Goal: Answer question/provide support: Share knowledge or assist other users

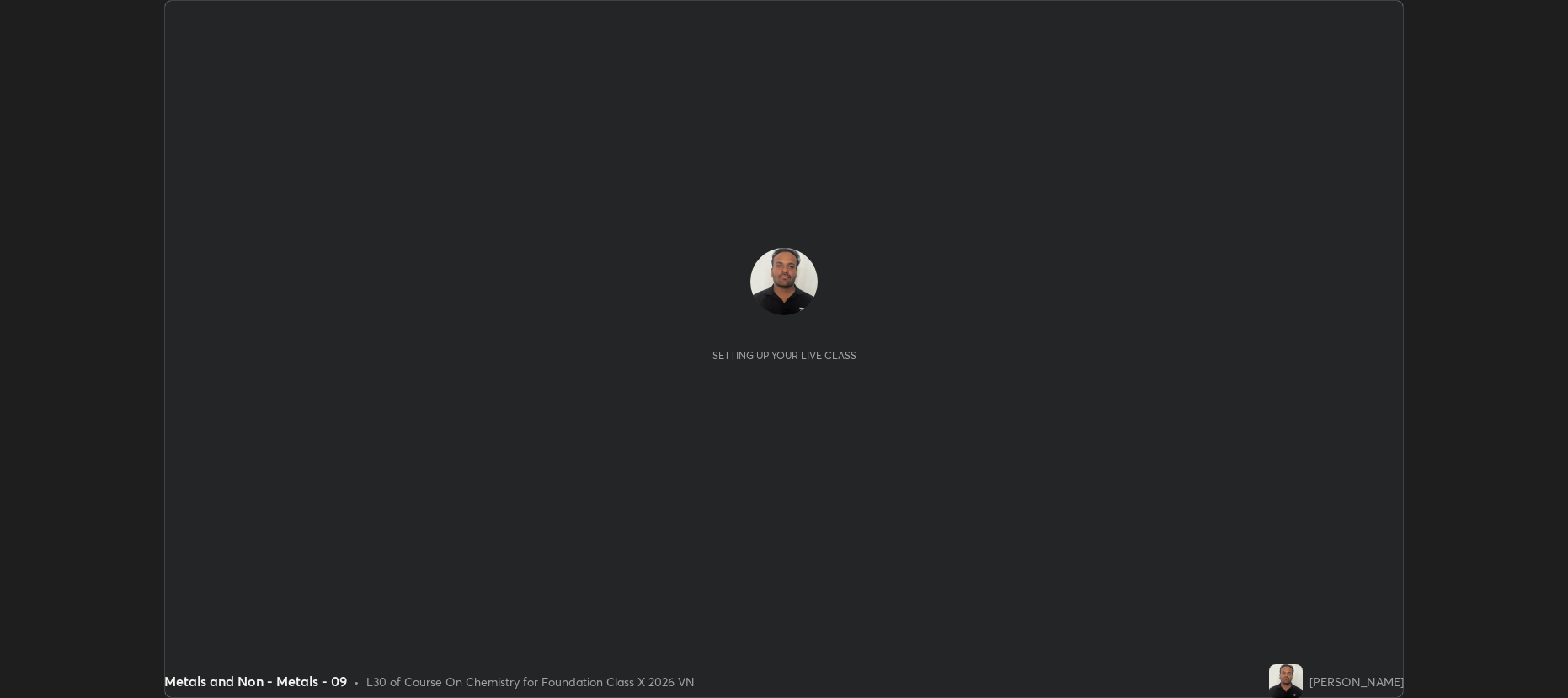
scroll to position [698, 1567]
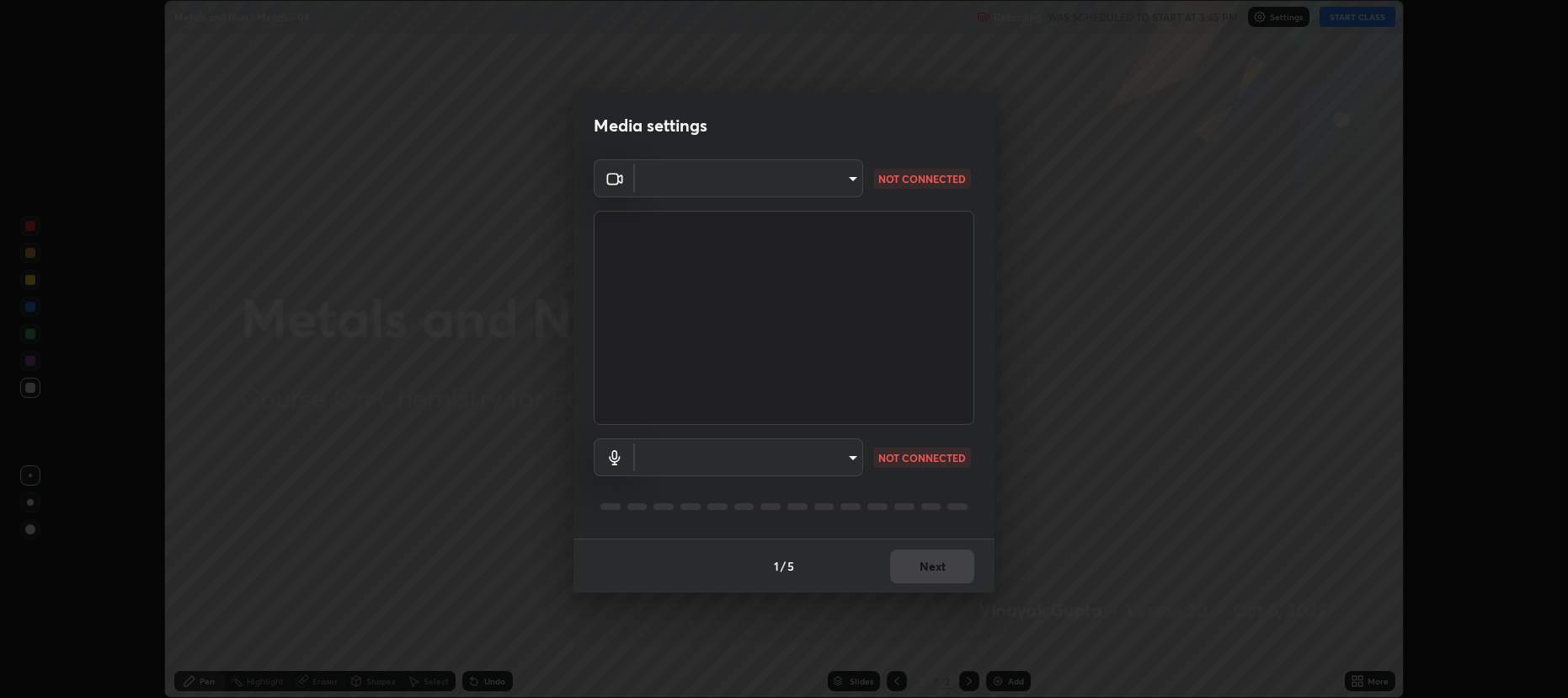
type input "2a561c120c3220b2f8b99532909308587796bda8d732d287aca83a6dd182eb89"
type input "e57f6960a9795a8c2a73ffebd985035ee1316a0e6525c793b51b9b2a3f3063a7"
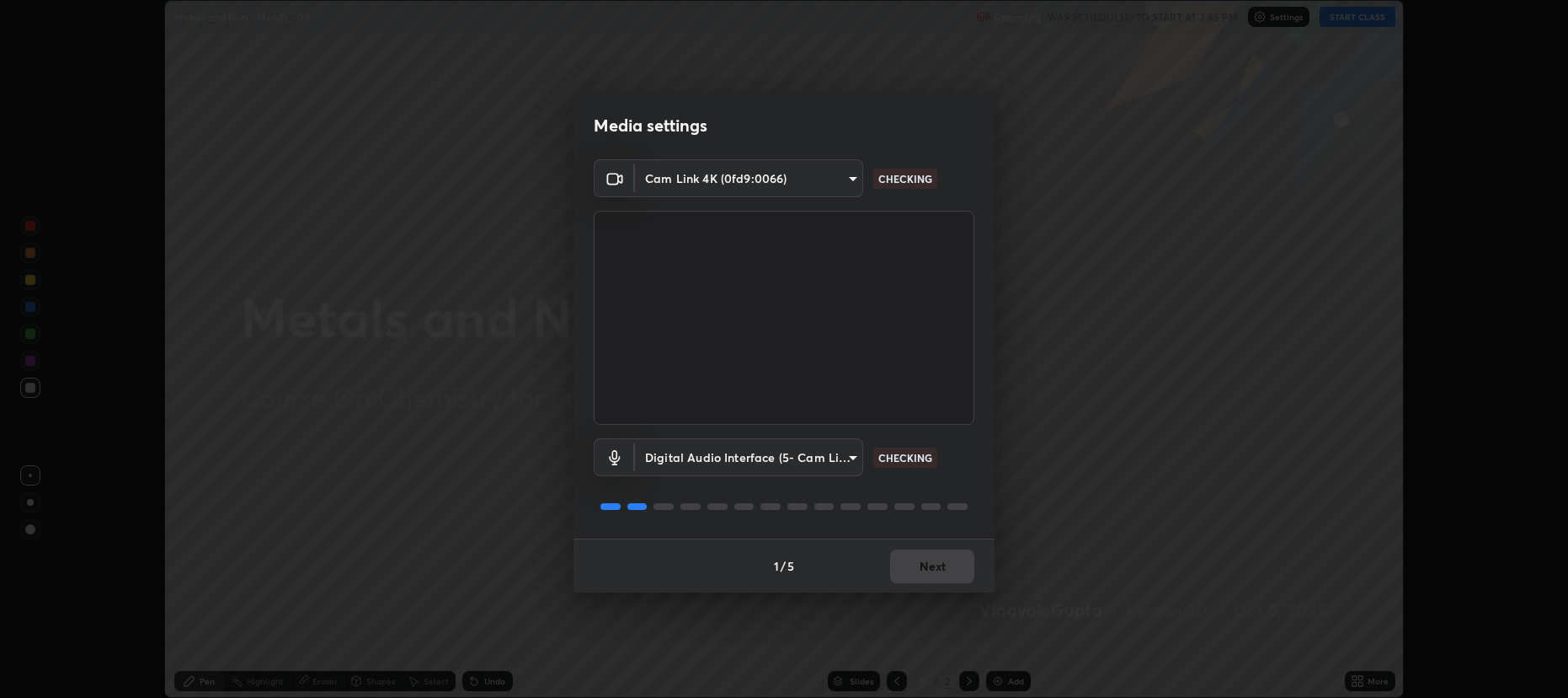
click at [941, 556] on div "1 / 5 Next" at bounding box center [784, 565] width 421 height 54
click at [942, 564] on div "1 / 5 Next" at bounding box center [784, 565] width 421 height 54
click at [941, 568] on div "1 / 5 Next" at bounding box center [784, 565] width 421 height 54
click at [941, 570] on div "1 / 5 Next" at bounding box center [784, 565] width 421 height 54
click at [955, 573] on div "1 / 5 Next" at bounding box center [784, 565] width 421 height 54
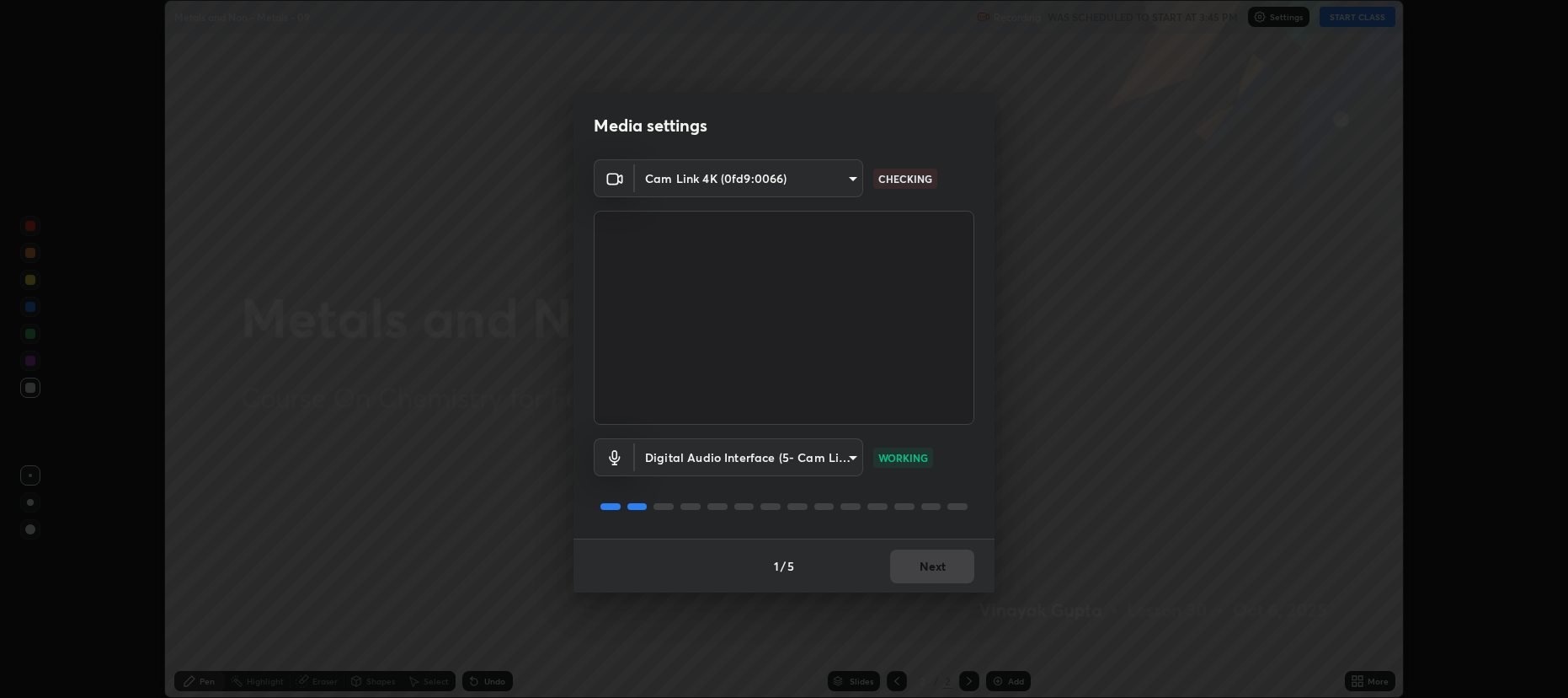
click at [953, 574] on div "1 / 5 Next" at bounding box center [784, 565] width 421 height 54
click at [955, 570] on div "1 / 5 Next" at bounding box center [784, 565] width 421 height 54
click at [956, 570] on div "1 / 5 Next" at bounding box center [784, 565] width 421 height 54
click at [957, 569] on div "1 / 5 Next" at bounding box center [784, 565] width 421 height 54
click at [956, 570] on div "1 / 5 Next" at bounding box center [784, 565] width 421 height 54
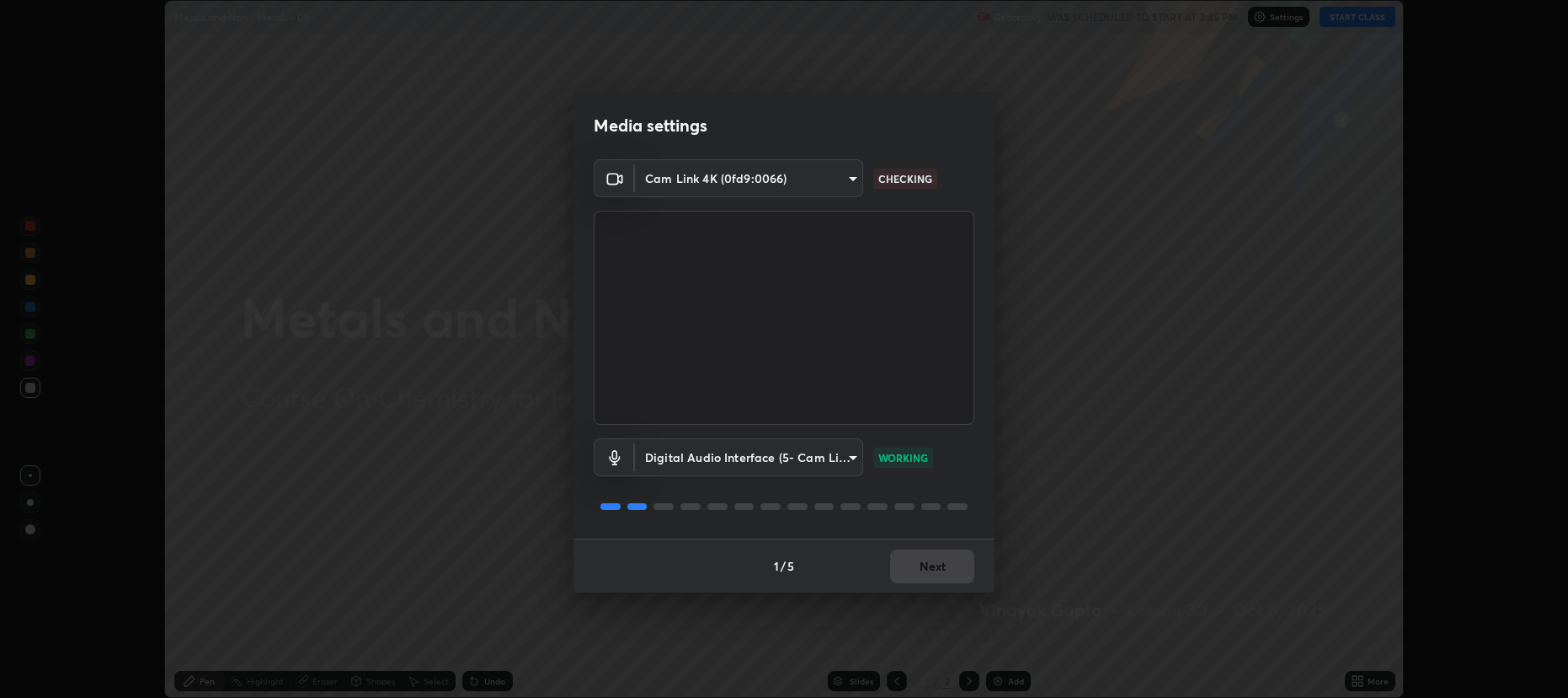
click at [956, 570] on button "Next" at bounding box center [932, 566] width 84 height 34
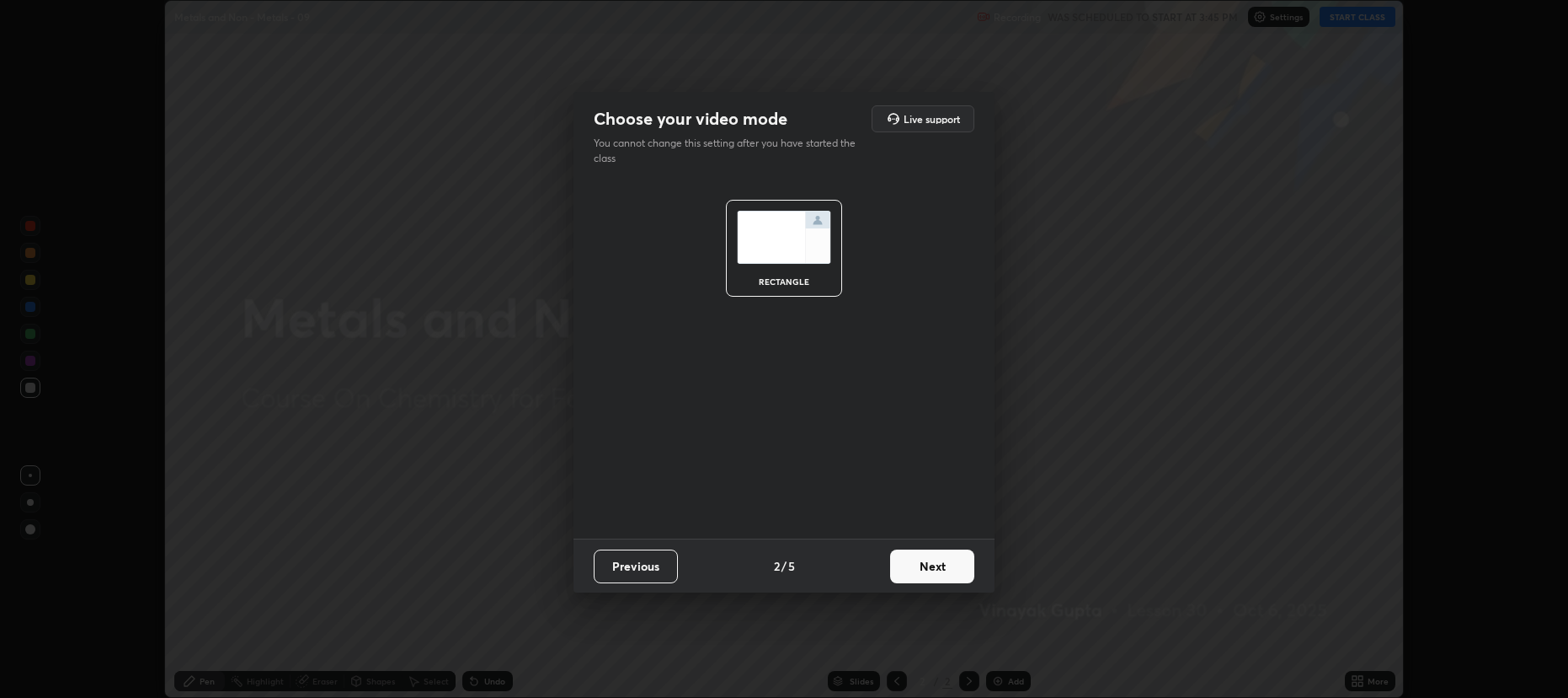
click at [957, 568] on button "Next" at bounding box center [932, 566] width 84 height 34
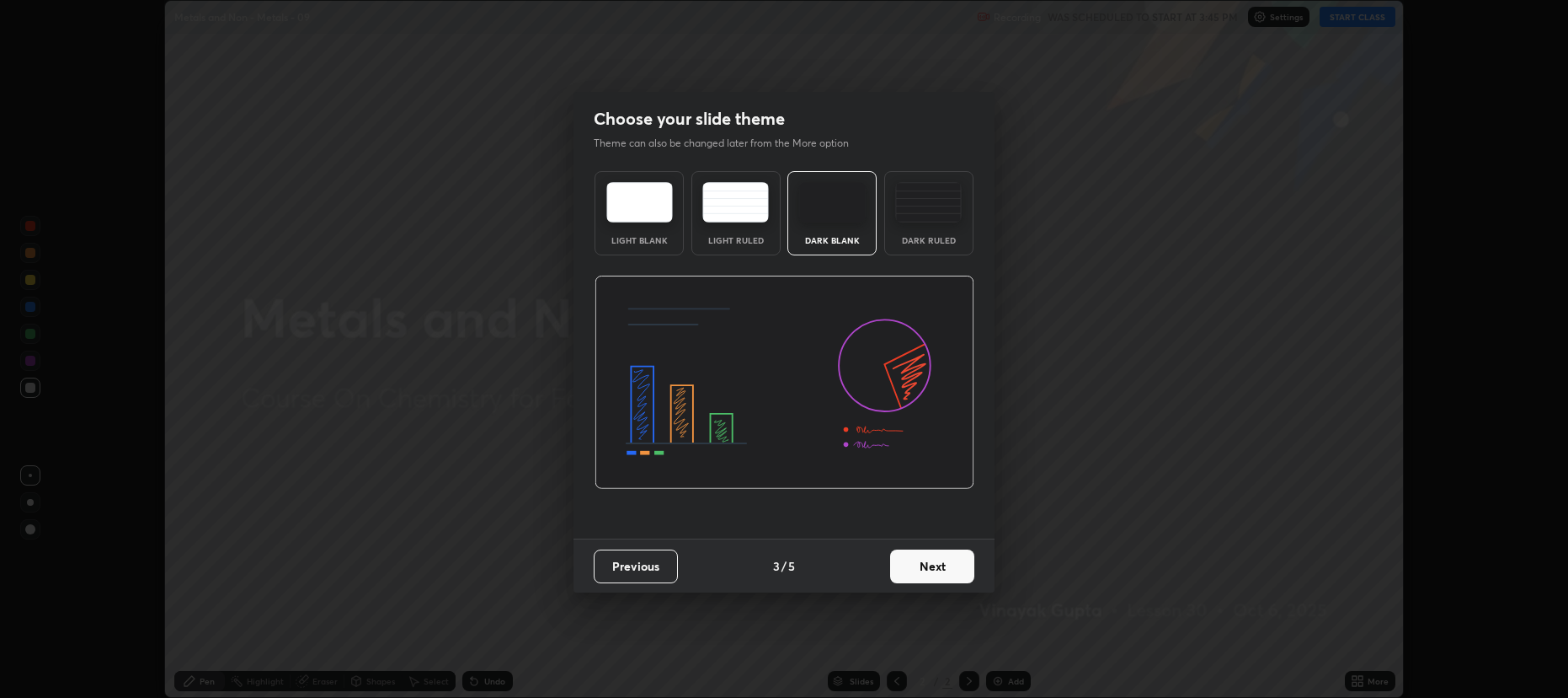
click at [956, 570] on button "Next" at bounding box center [932, 566] width 84 height 34
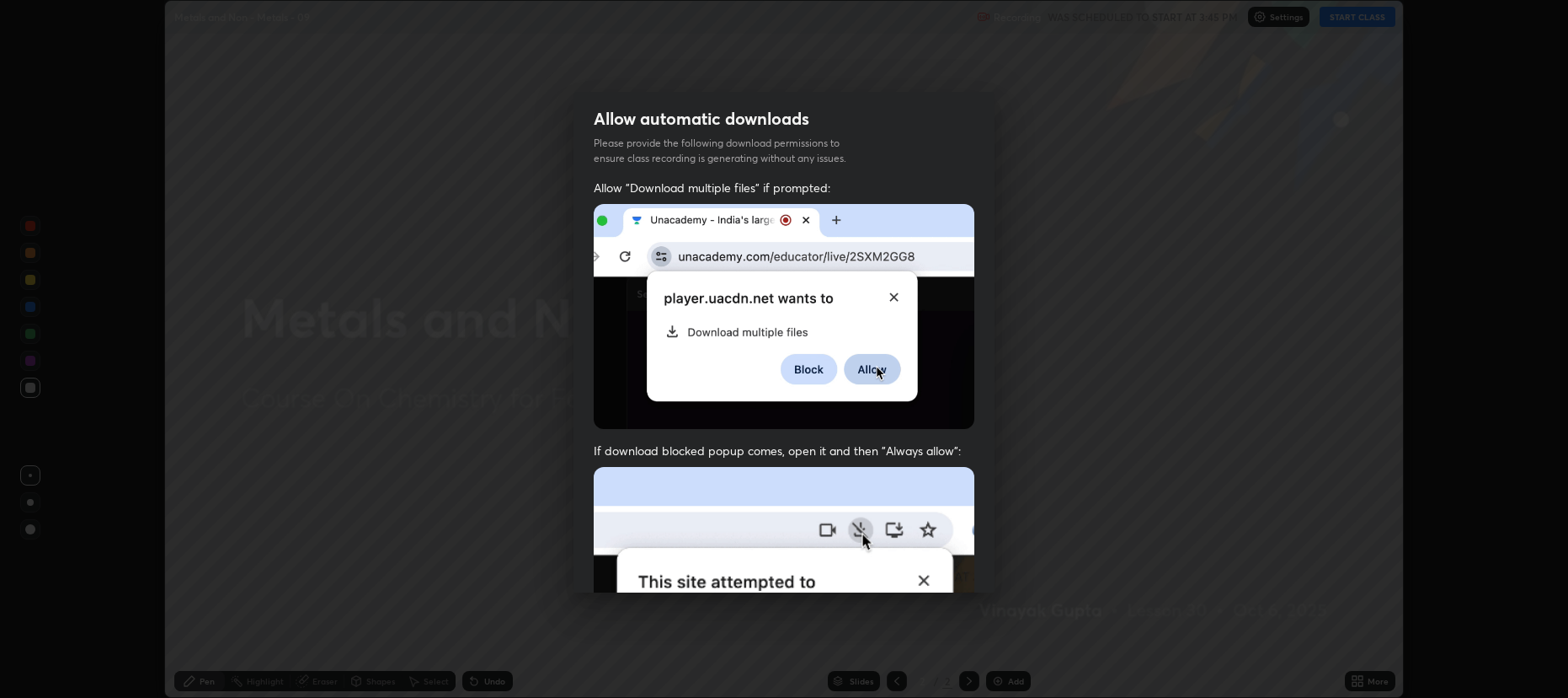
click at [955, 574] on img at bounding box center [784, 651] width 381 height 368
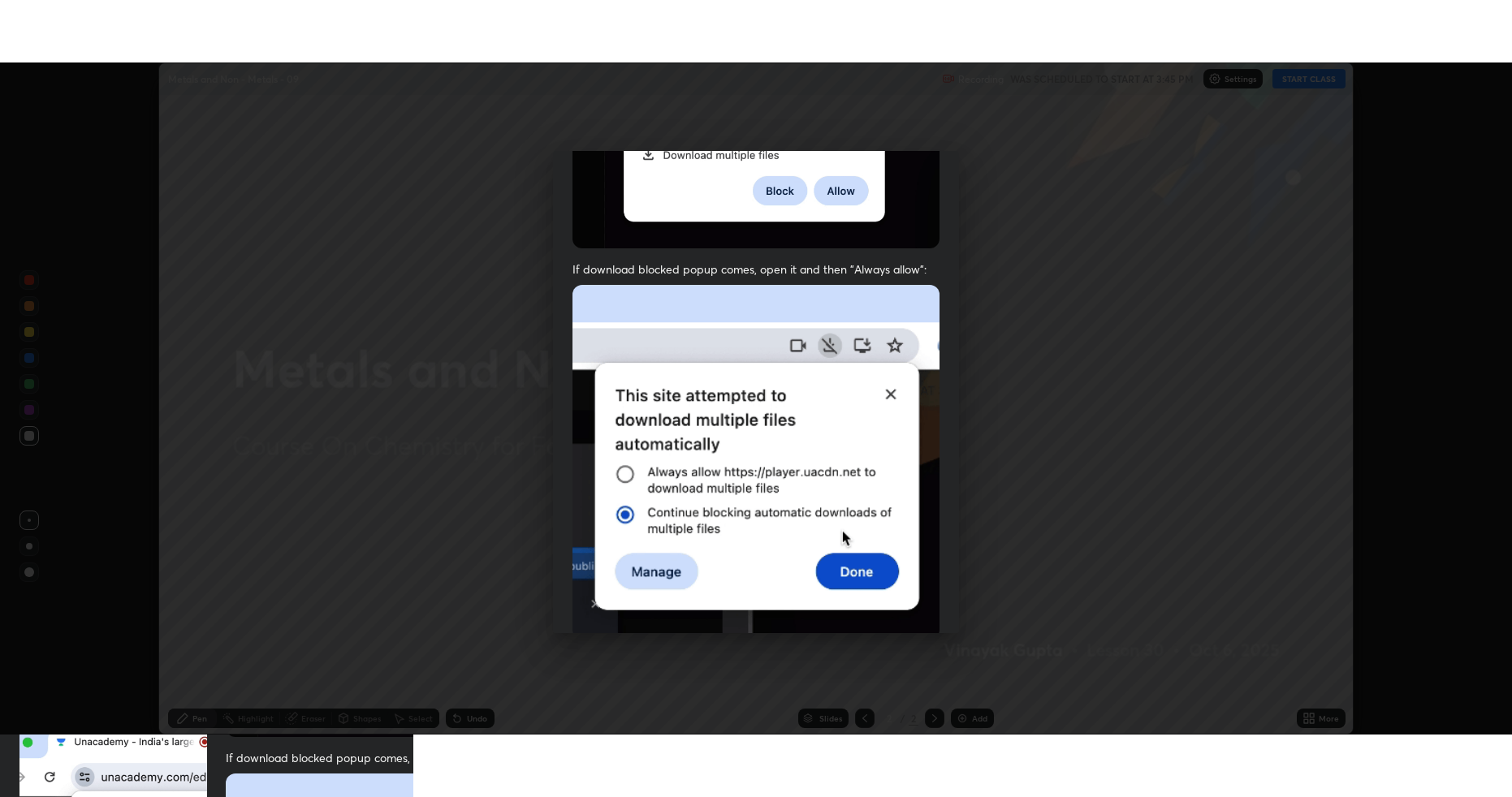
scroll to position [330, 0]
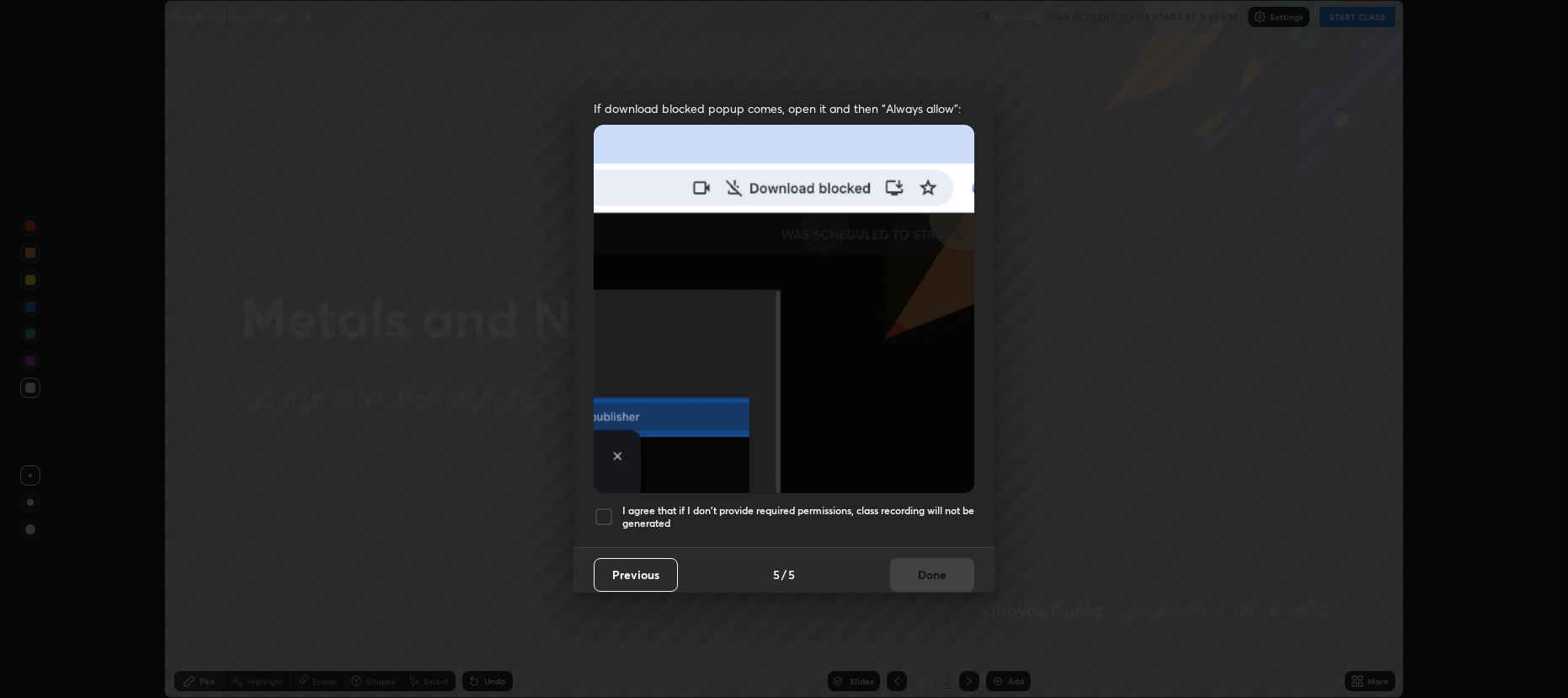
click at [816, 504] on h5 "I agree that if I don't provide required permissions, class recording will not …" at bounding box center [798, 517] width 352 height 26
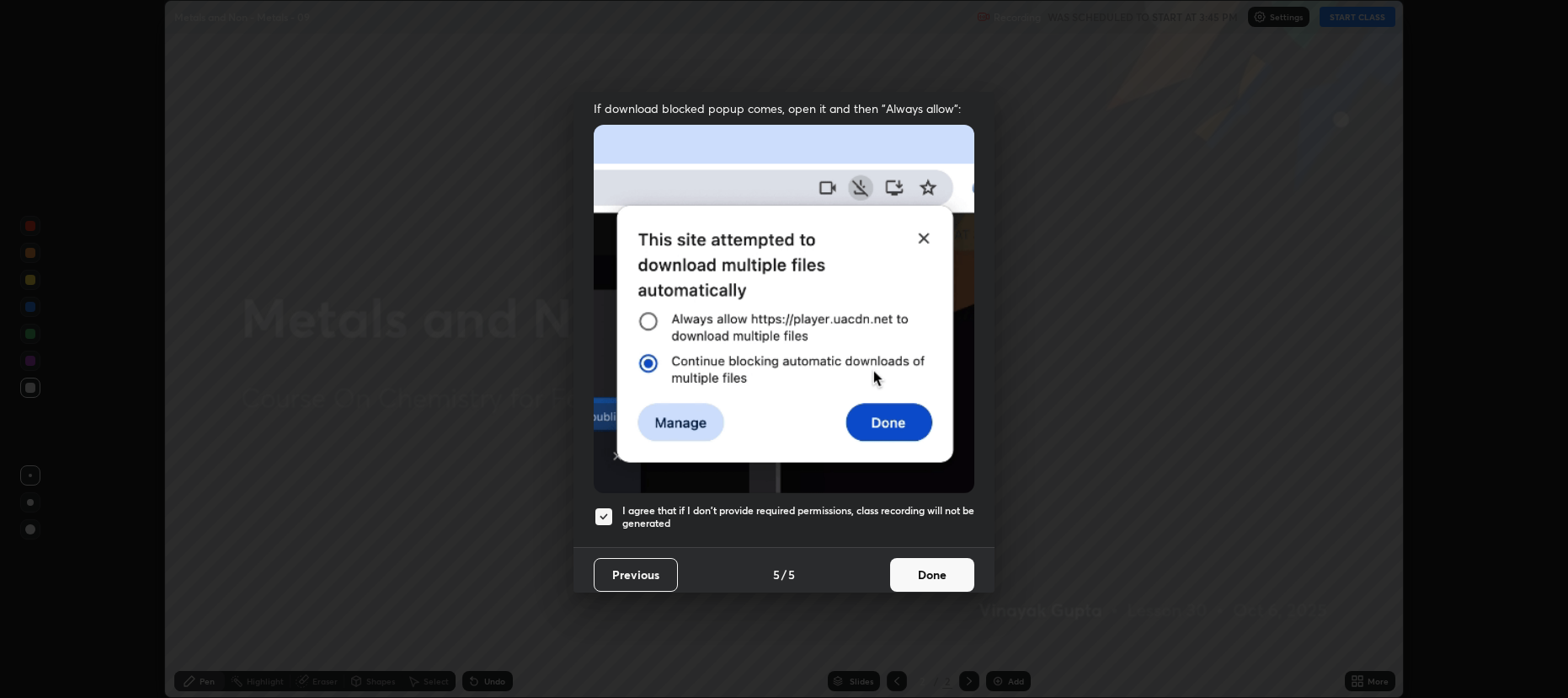
click at [922, 573] on button "Done" at bounding box center [932, 574] width 84 height 34
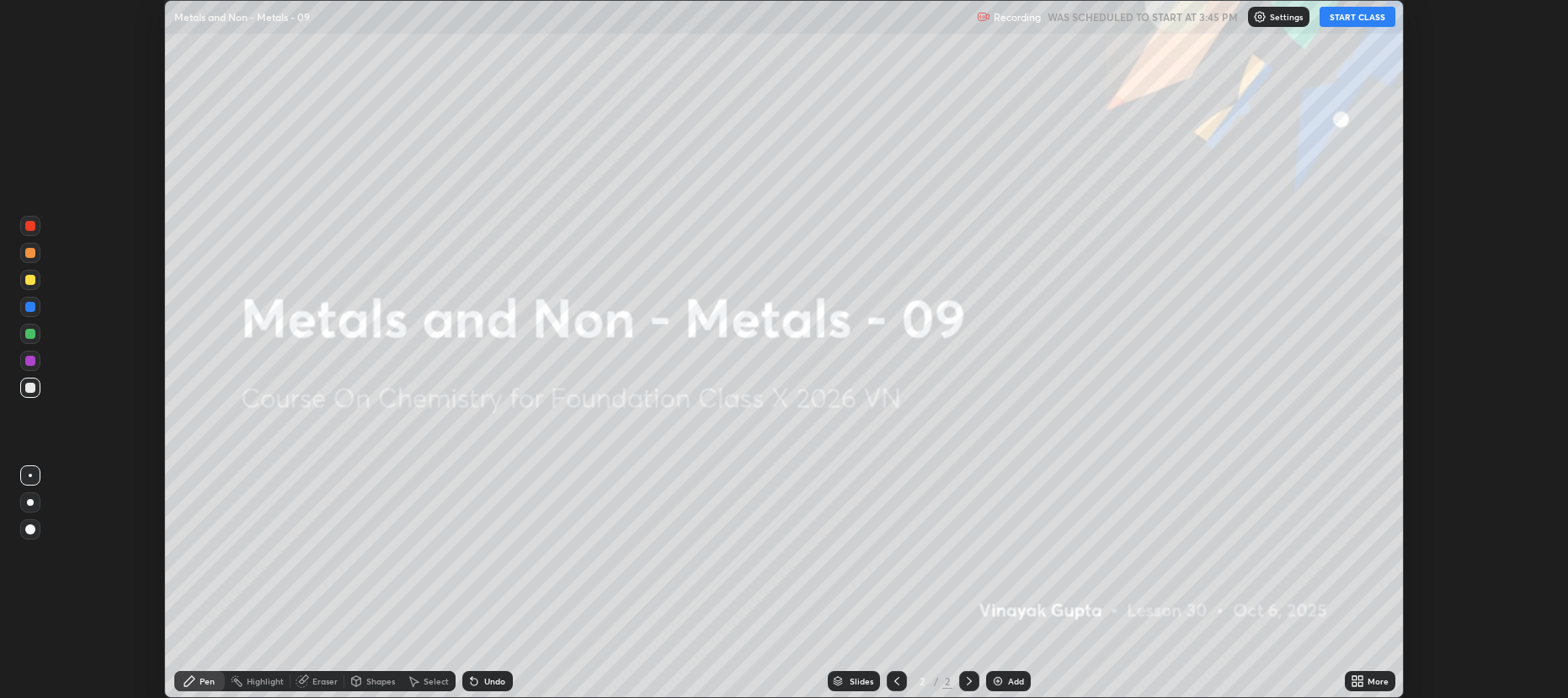
click at [1360, 677] on icon at bounding box center [1360, 677] width 4 height 4
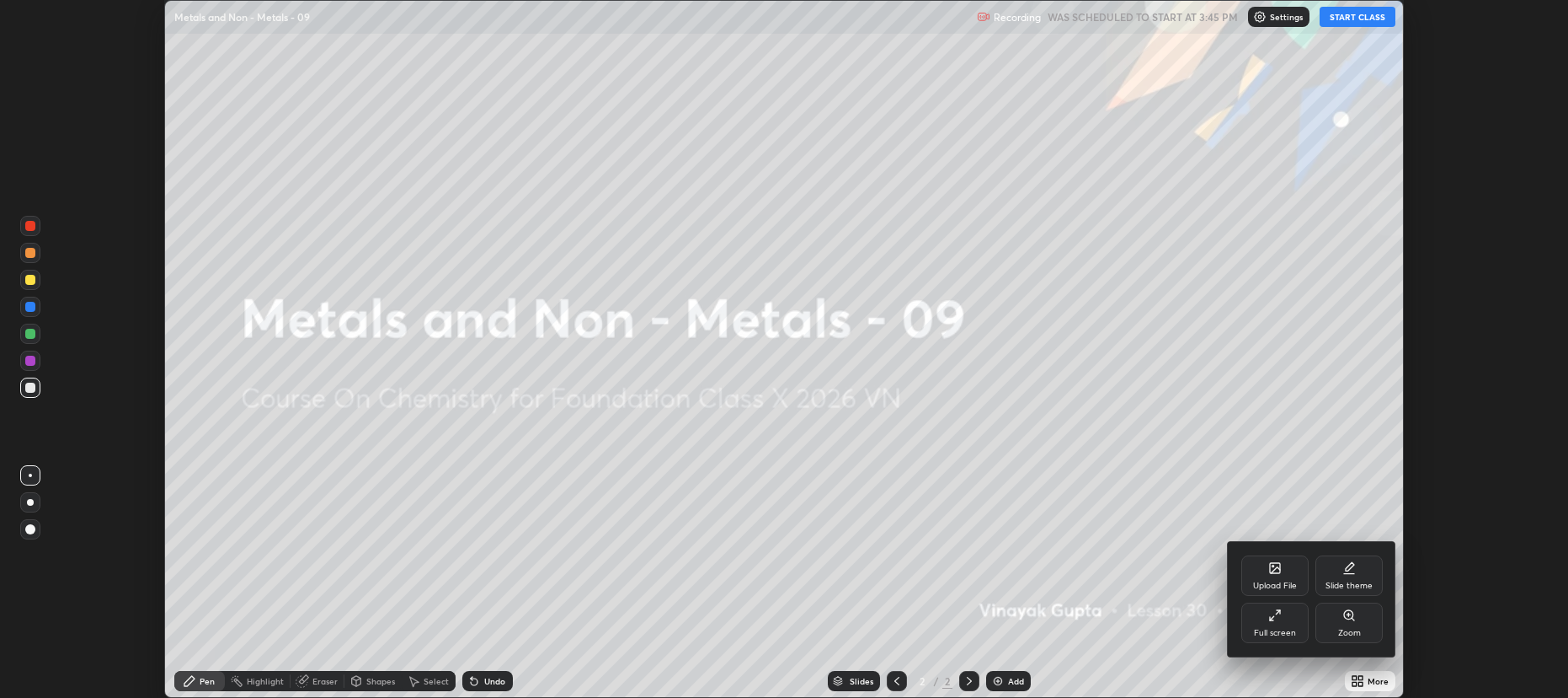
click at [1278, 625] on div "Full screen" at bounding box center [1275, 622] width 68 height 41
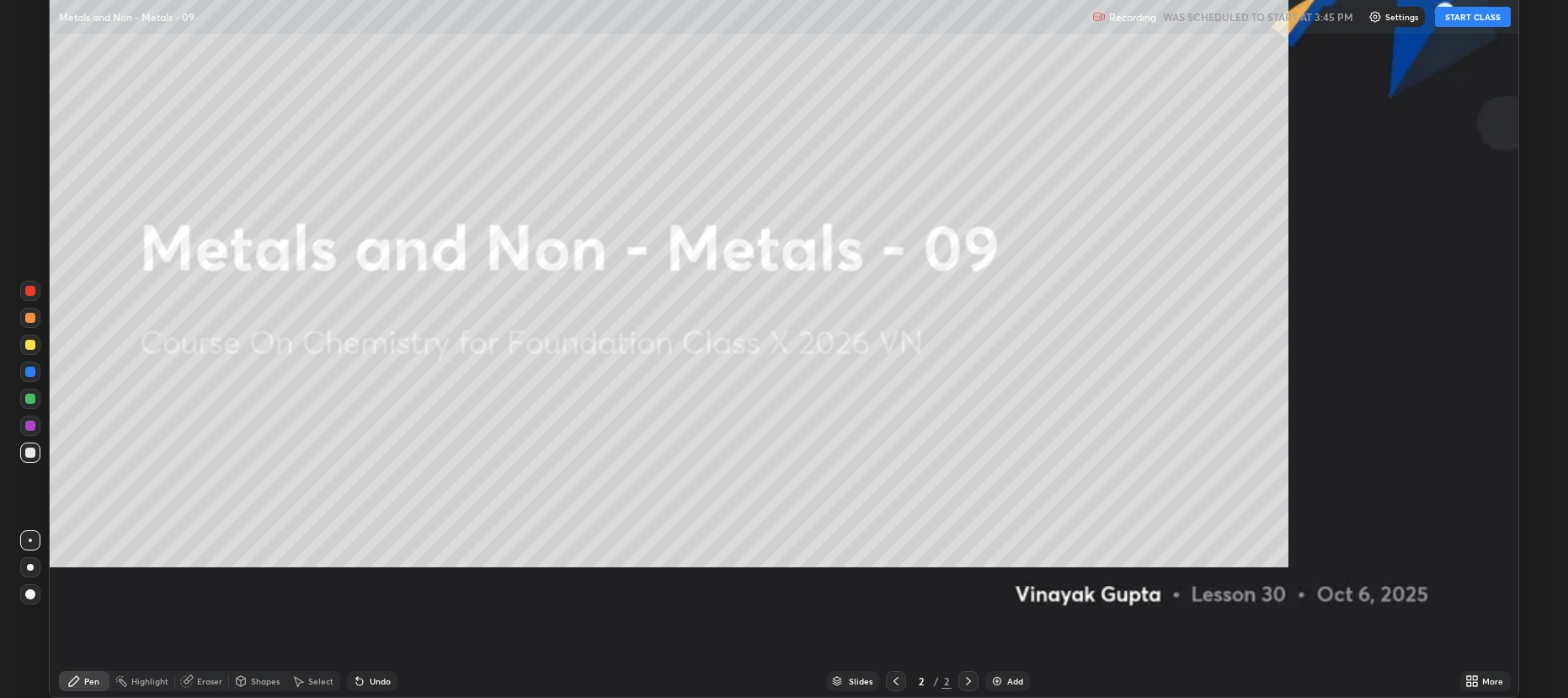
scroll to position [826, 1567]
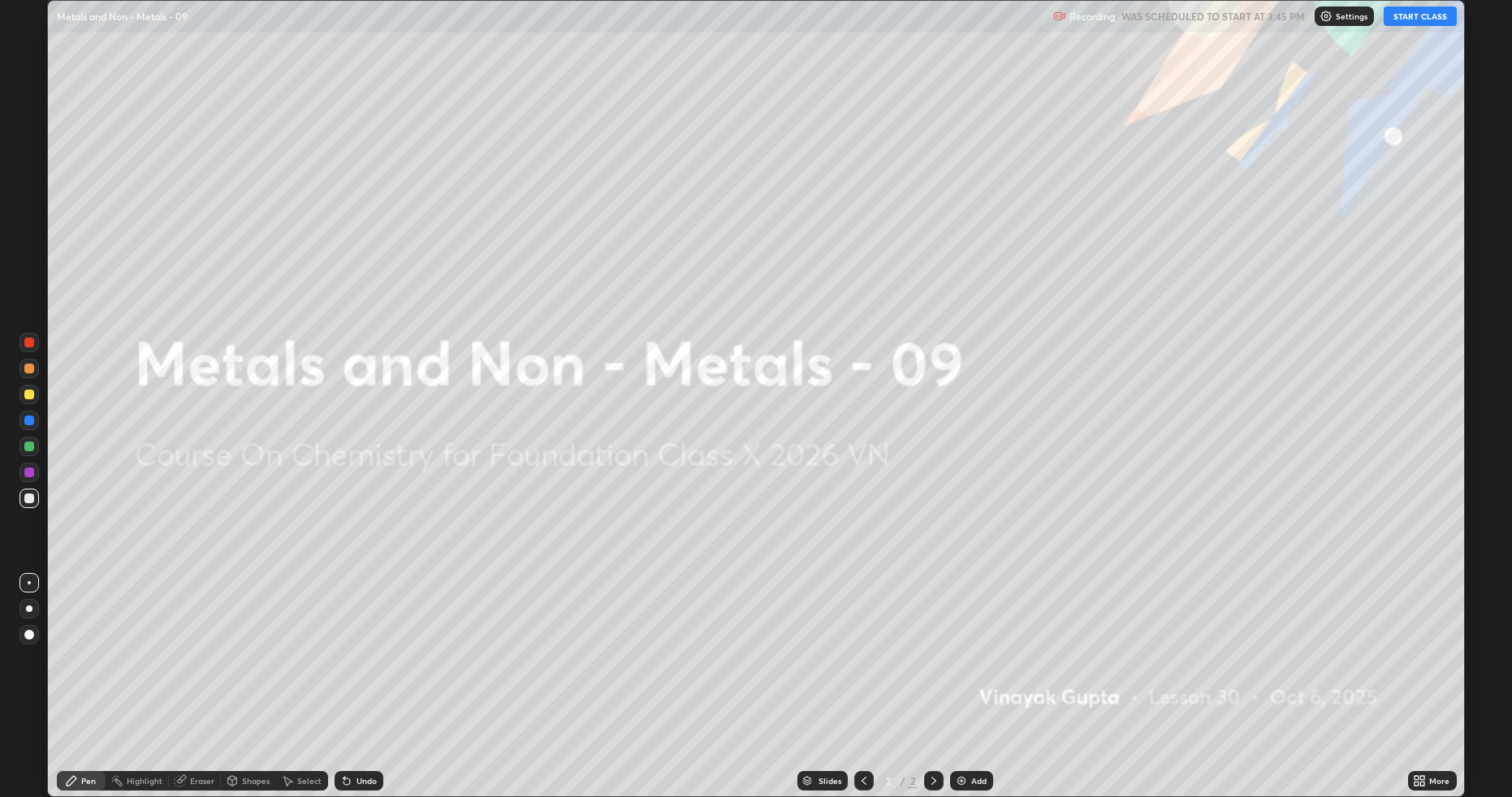
click at [1422, 13] on button "START CLASS" at bounding box center [1420, 16] width 73 height 19
click at [195, 672] on div "Eraser" at bounding box center [202, 781] width 24 height 8
click at [247, 672] on div "Shapes" at bounding box center [255, 781] width 28 height 8
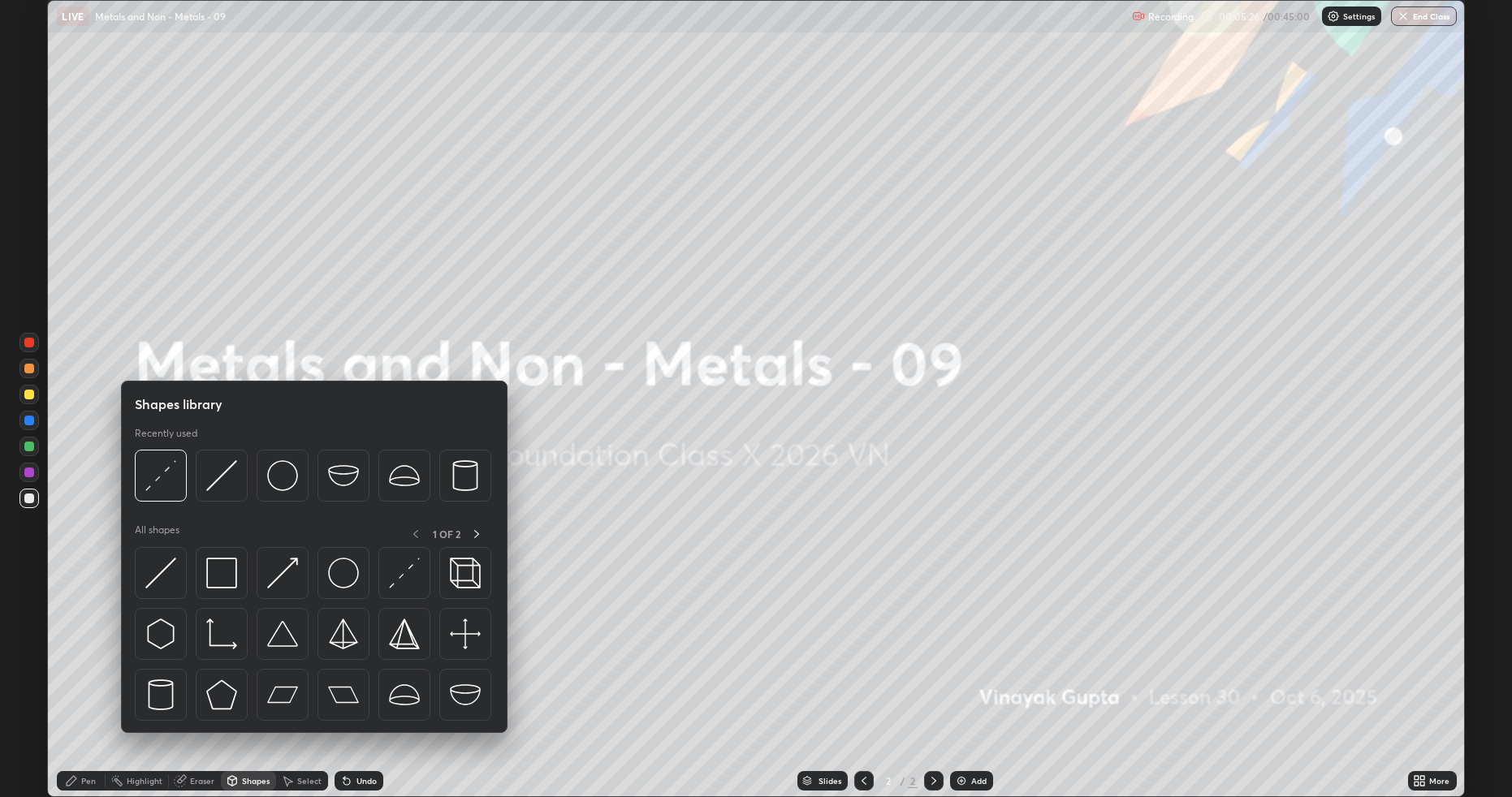
click at [193, 672] on div "Eraser" at bounding box center [202, 781] width 24 height 8
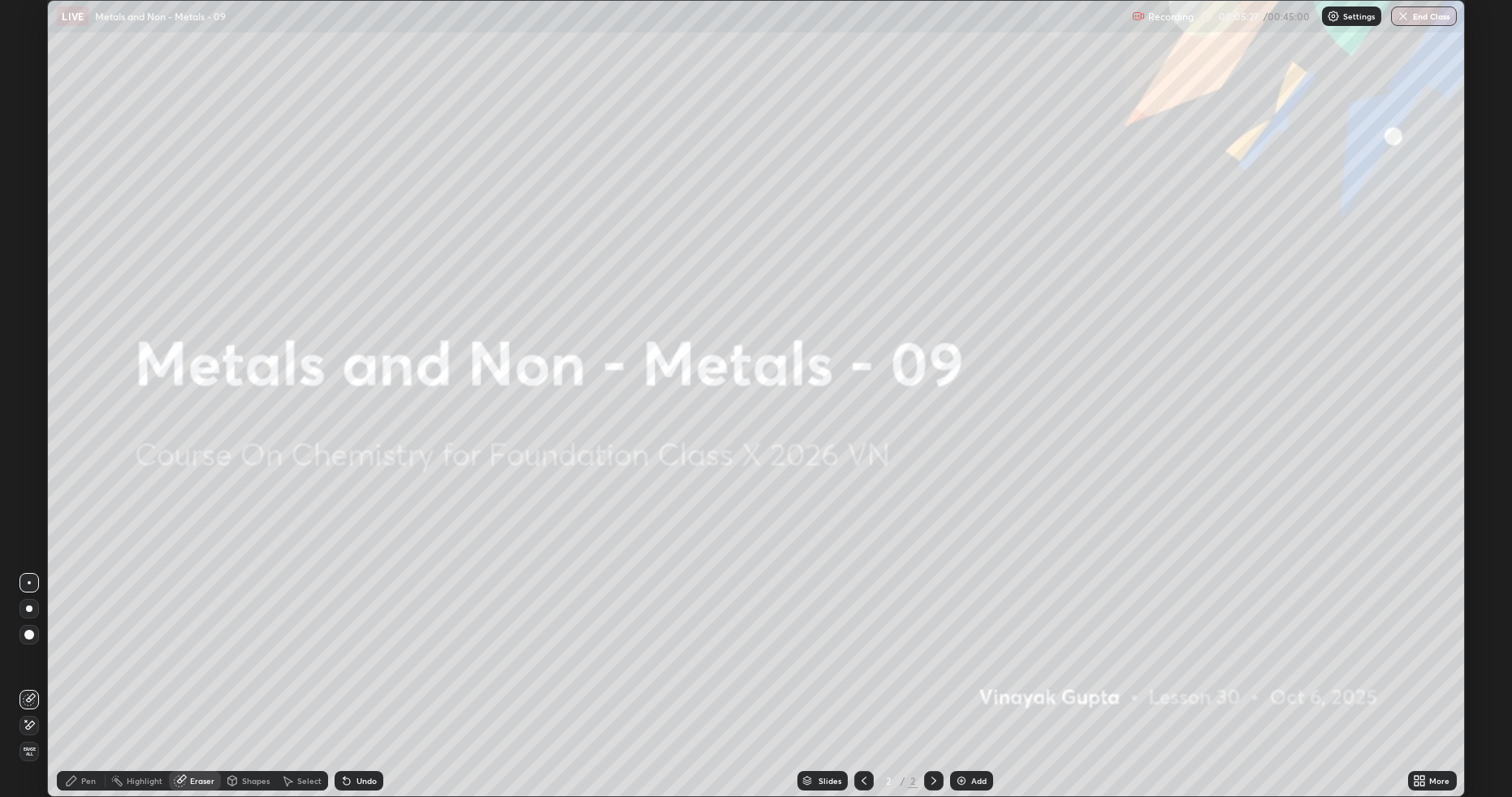
click at [26, 672] on span "Erase all" at bounding box center [28, 752] width 18 height 10
click at [978, 672] on div "Add" at bounding box center [979, 781] width 15 height 8
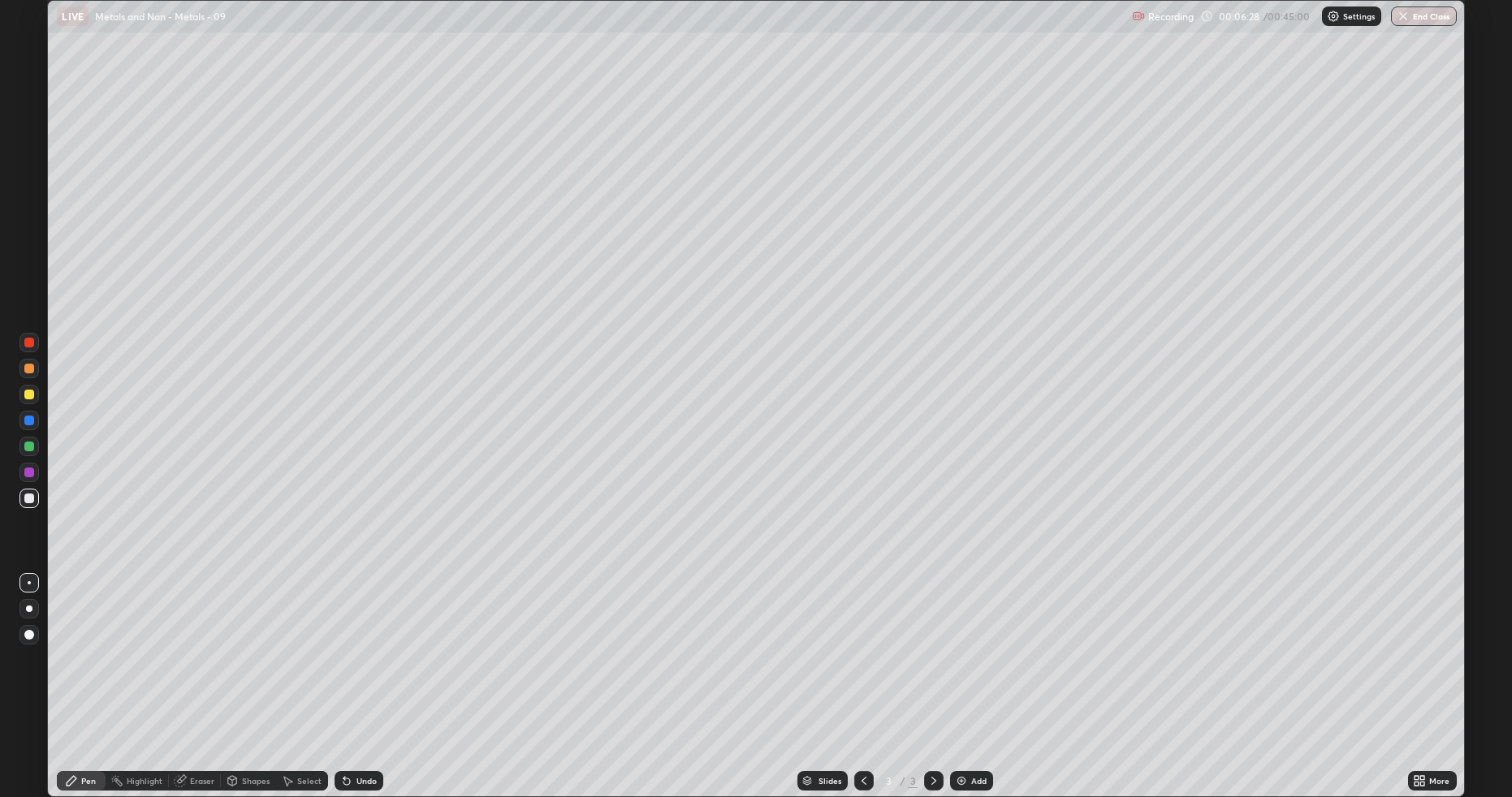
click at [24, 391] on div at bounding box center [29, 395] width 10 height 10
click at [31, 496] on div at bounding box center [29, 498] width 10 height 10
click at [366, 672] on div "Undo" at bounding box center [366, 781] width 20 height 8
click at [37, 395] on div at bounding box center [28, 394] width 19 height 19
click at [969, 672] on div "Slides 3 / 3 Add" at bounding box center [895, 780] width 1024 height 33
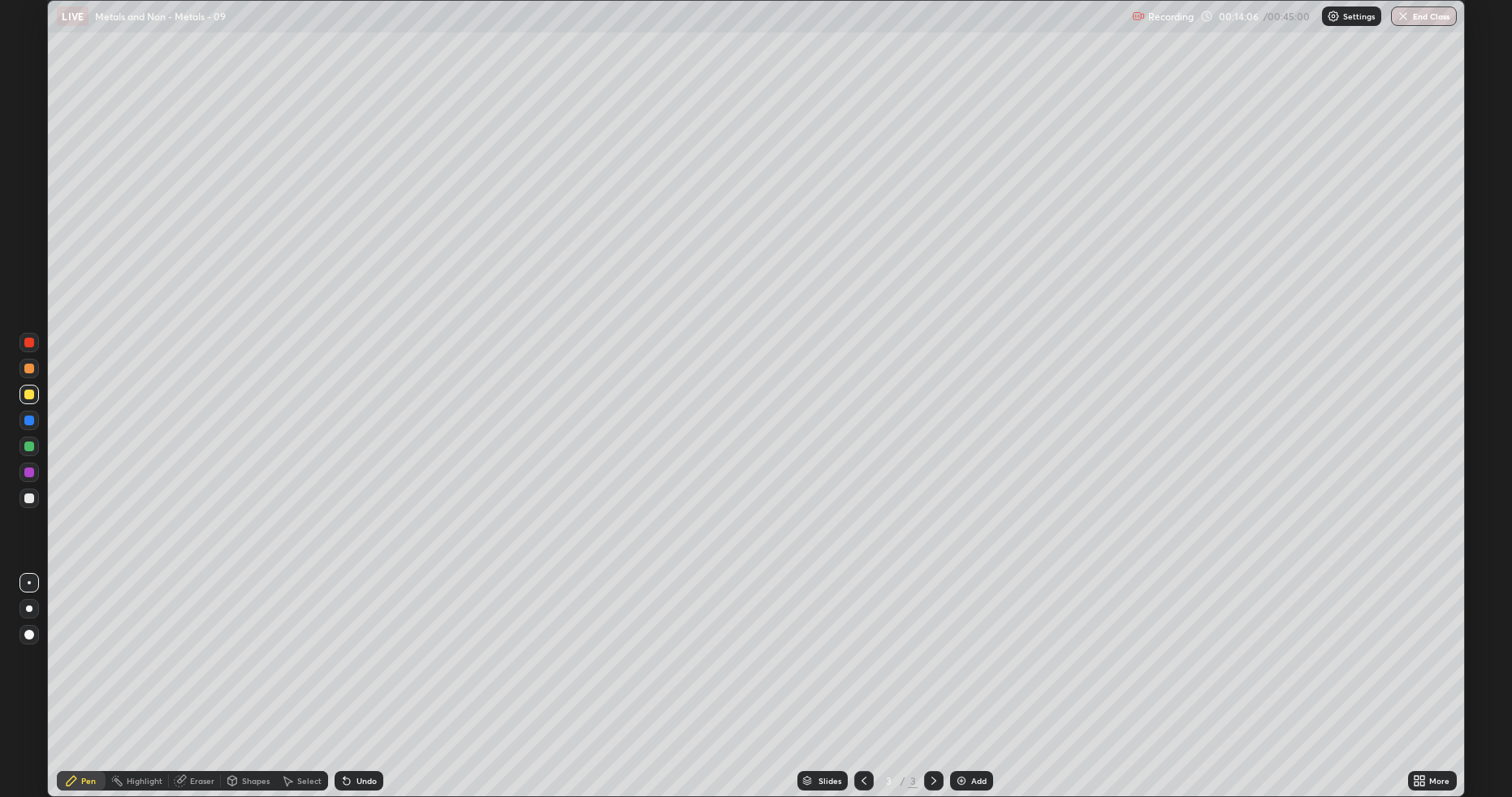
click at [975, 672] on div "Add" at bounding box center [979, 781] width 15 height 8
click at [22, 497] on div at bounding box center [28, 498] width 19 height 19
click at [195, 672] on div "Eraser" at bounding box center [202, 781] width 24 height 8
click at [78, 672] on div "Pen" at bounding box center [81, 780] width 49 height 19
click at [34, 398] on div at bounding box center [28, 394] width 19 height 19
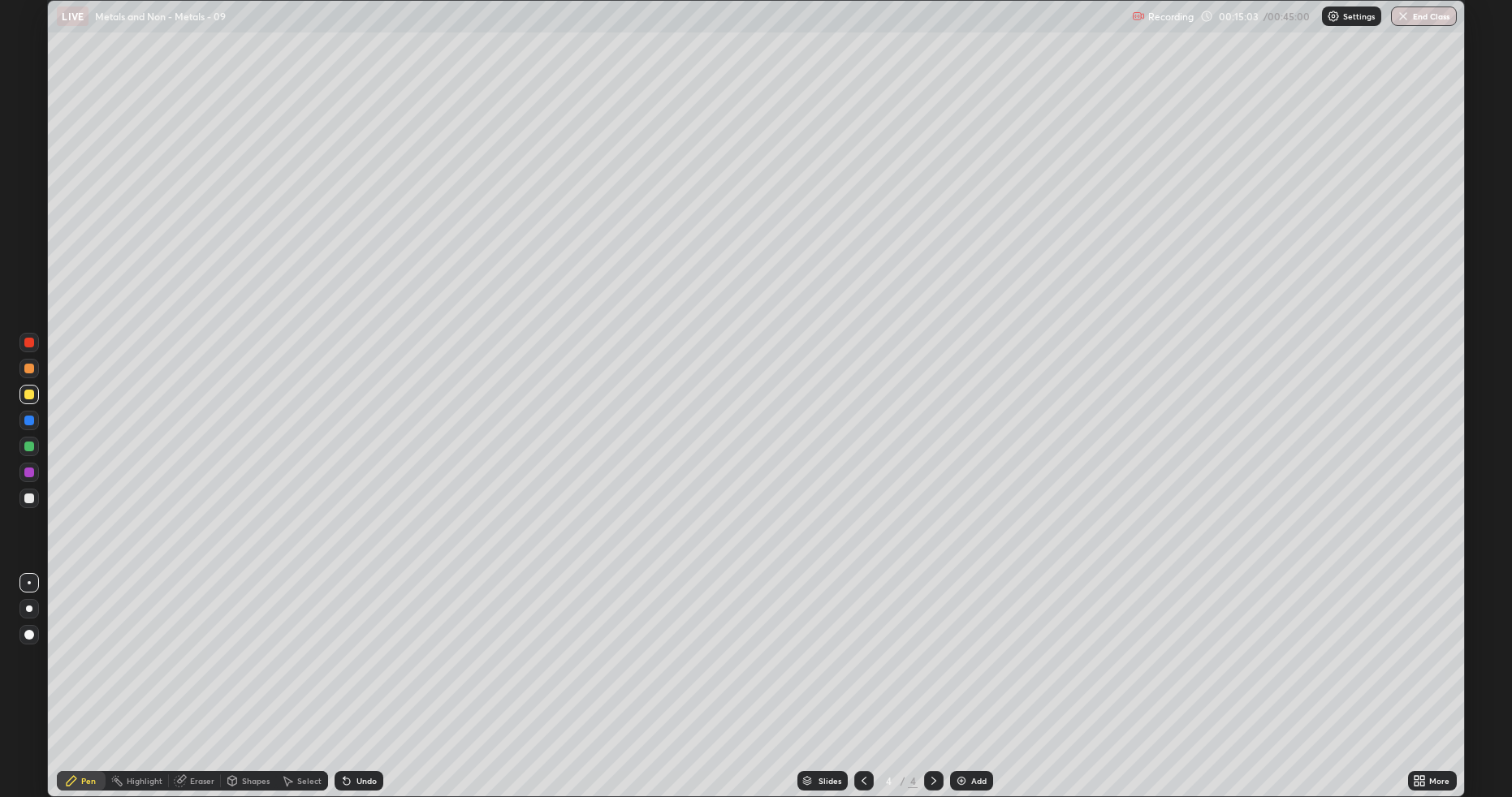
click at [25, 370] on div at bounding box center [29, 369] width 10 height 10
click at [29, 398] on div at bounding box center [29, 395] width 10 height 10
click at [26, 503] on div at bounding box center [29, 498] width 10 height 10
click at [975, 672] on div "Add" at bounding box center [971, 780] width 43 height 19
click at [22, 398] on div at bounding box center [28, 394] width 19 height 19
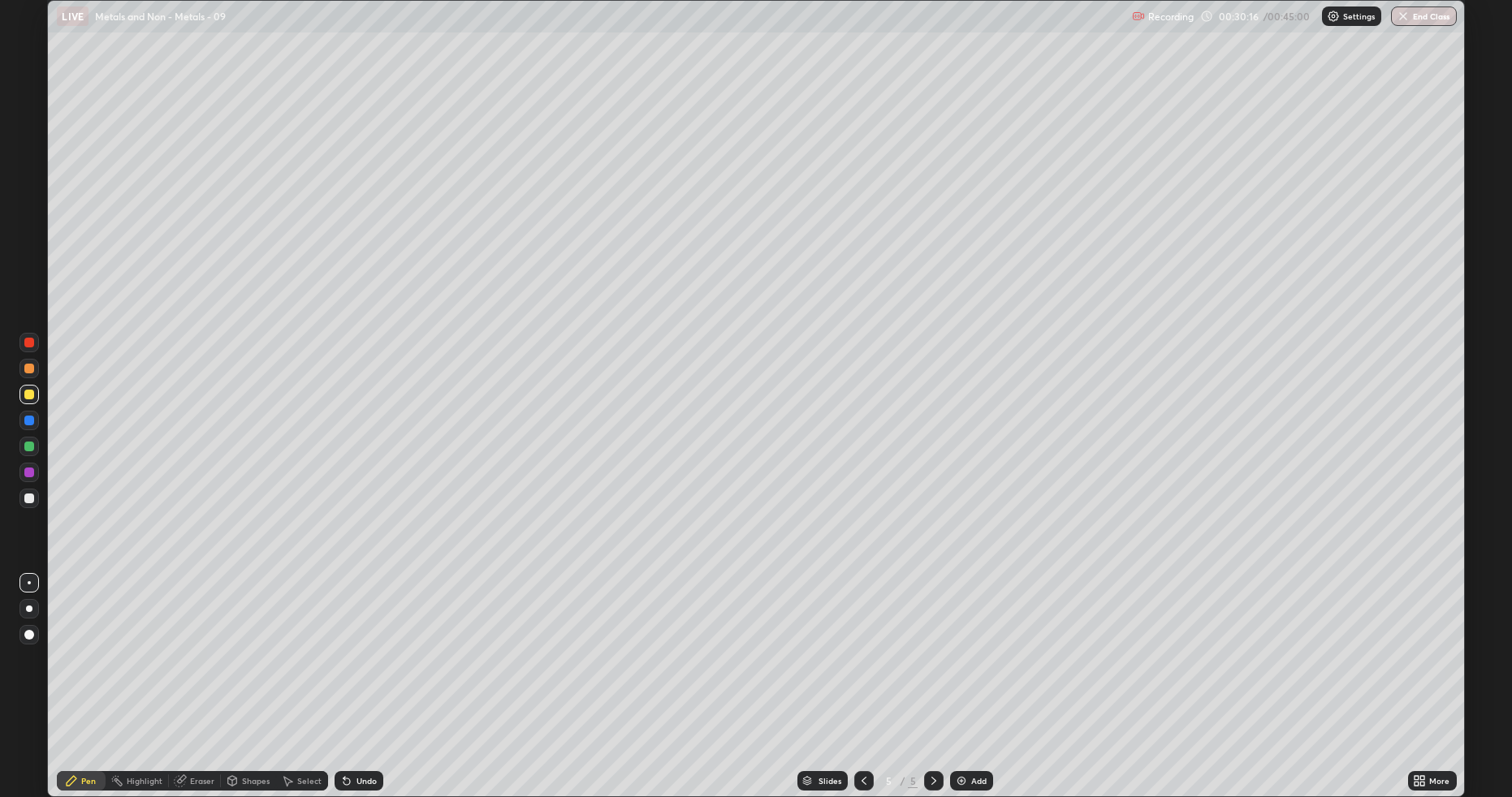
click at [35, 501] on div at bounding box center [28, 498] width 19 height 19
click at [245, 672] on div "Shapes" at bounding box center [255, 781] width 28 height 8
click at [88, 672] on div "Pen" at bounding box center [88, 781] width 14 height 8
click at [256, 672] on div "Shapes" at bounding box center [249, 780] width 55 height 19
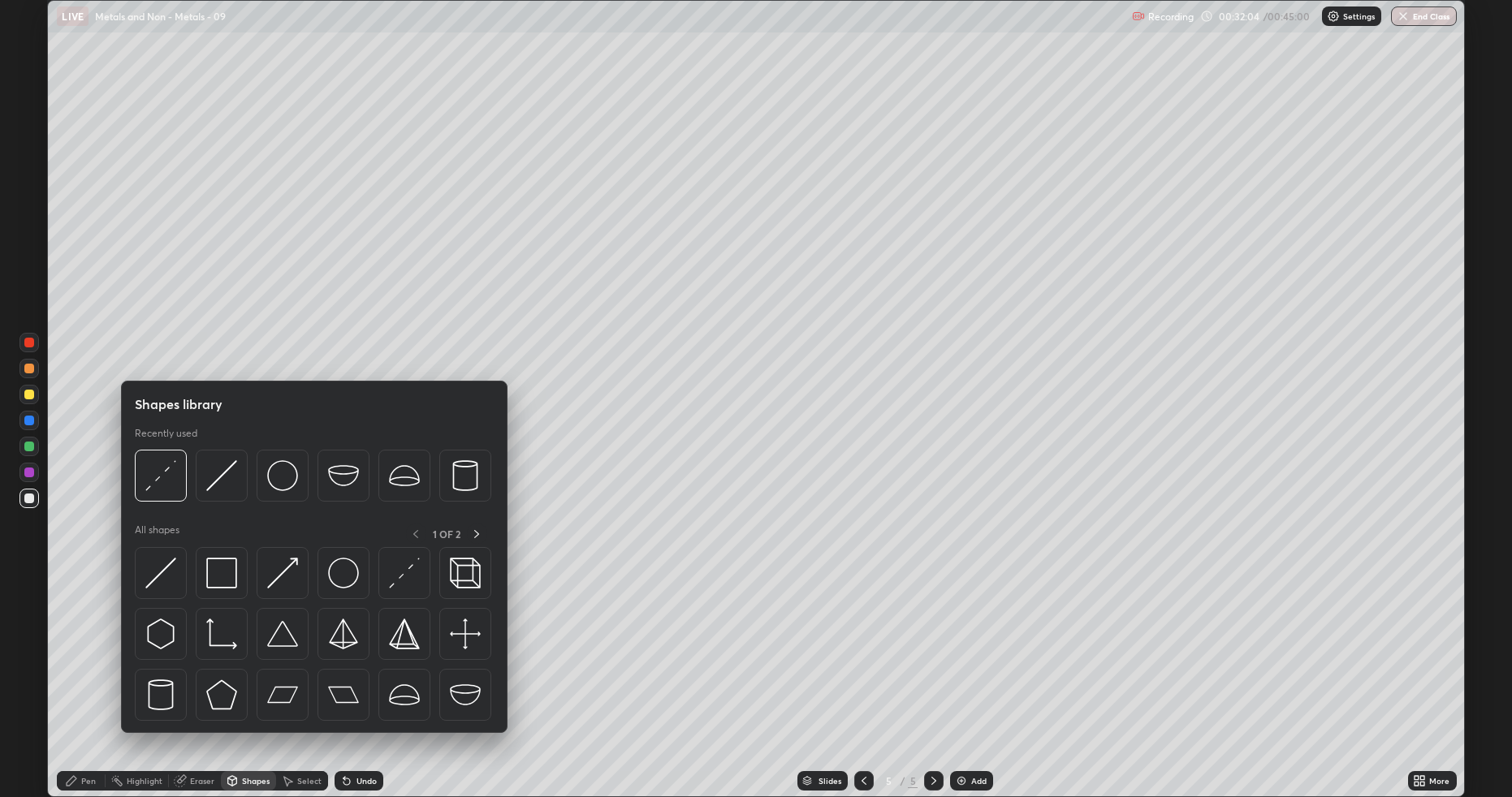
click at [209, 672] on div "Eraser" at bounding box center [202, 781] width 24 height 8
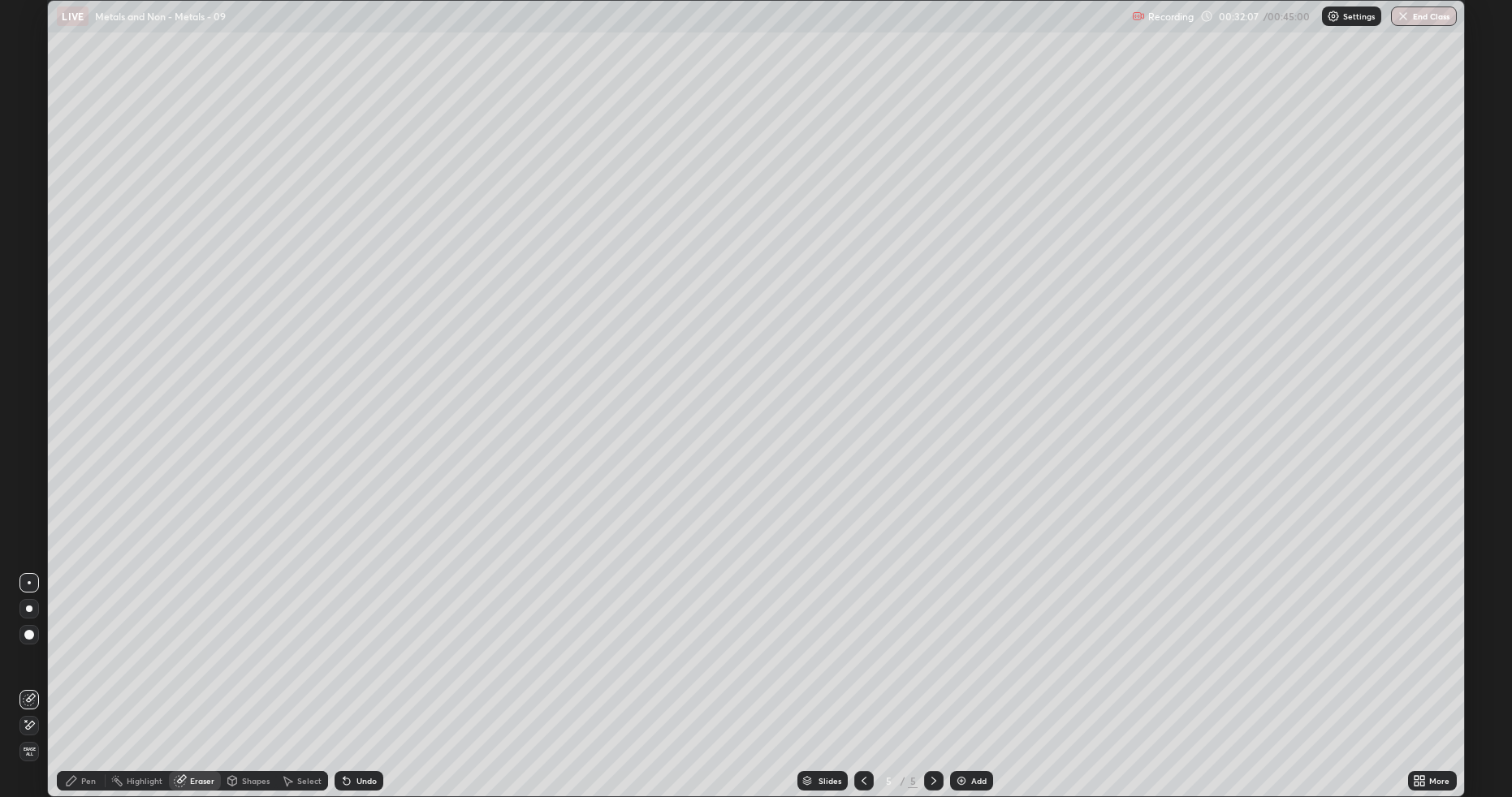
click at [90, 672] on div "Pen" at bounding box center [88, 781] width 14 height 8
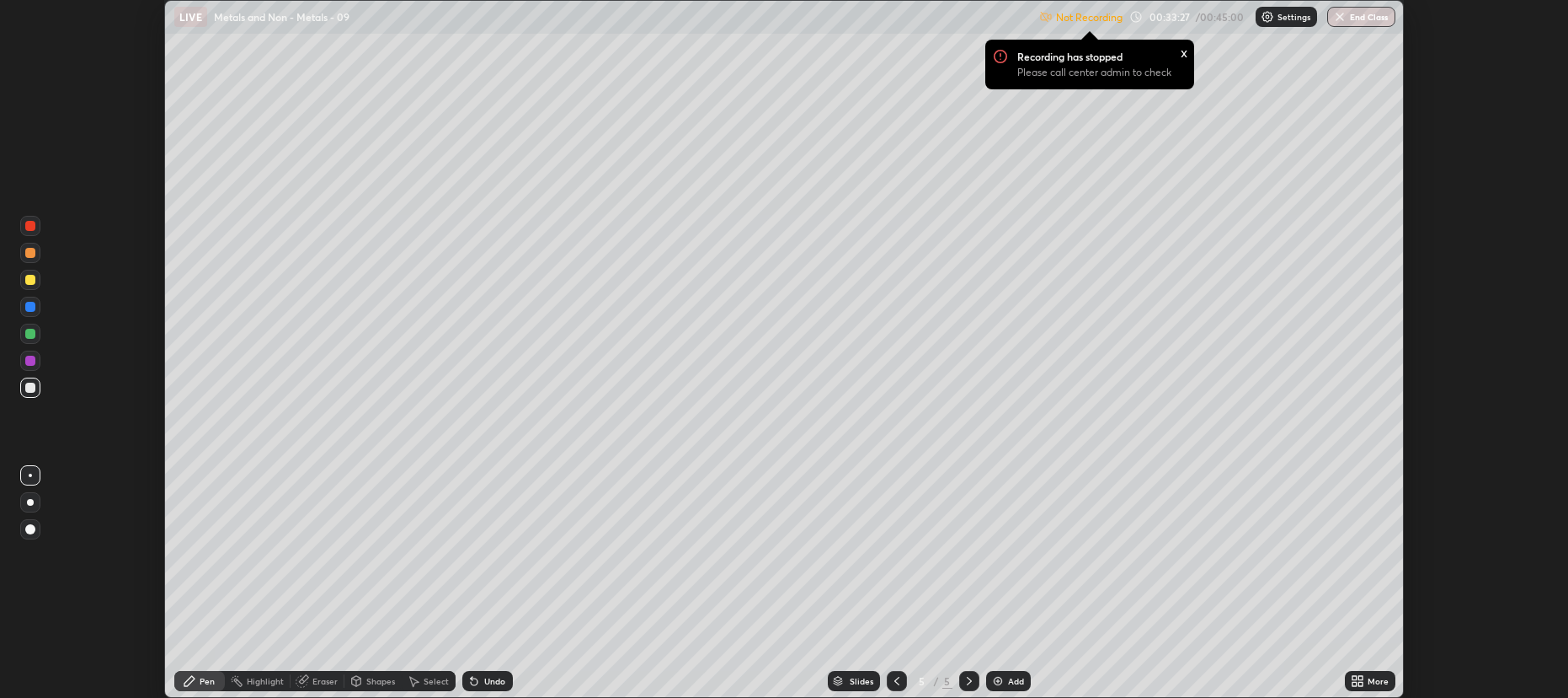
scroll to position [83549, 82639]
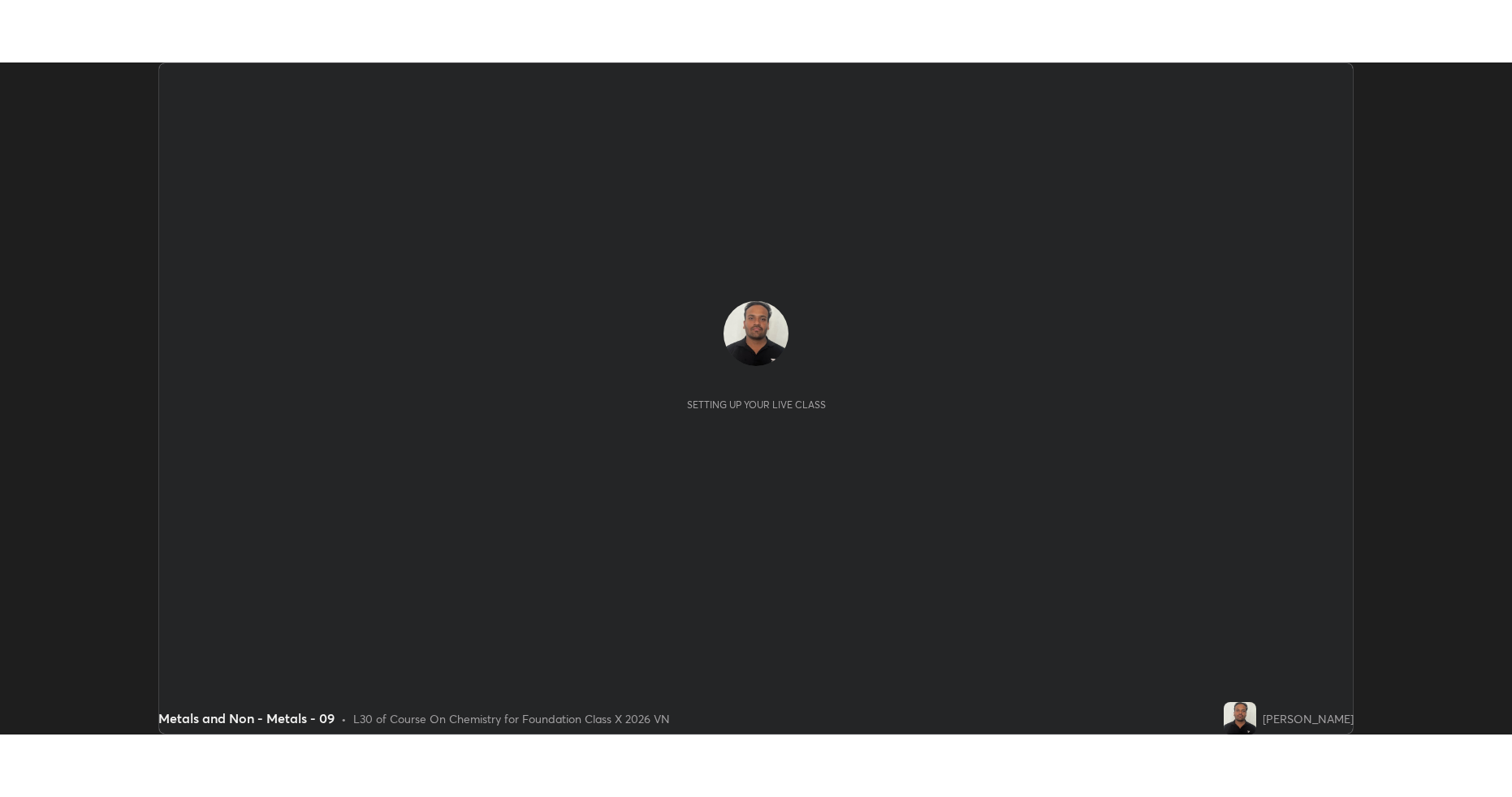
scroll to position [672, 1511]
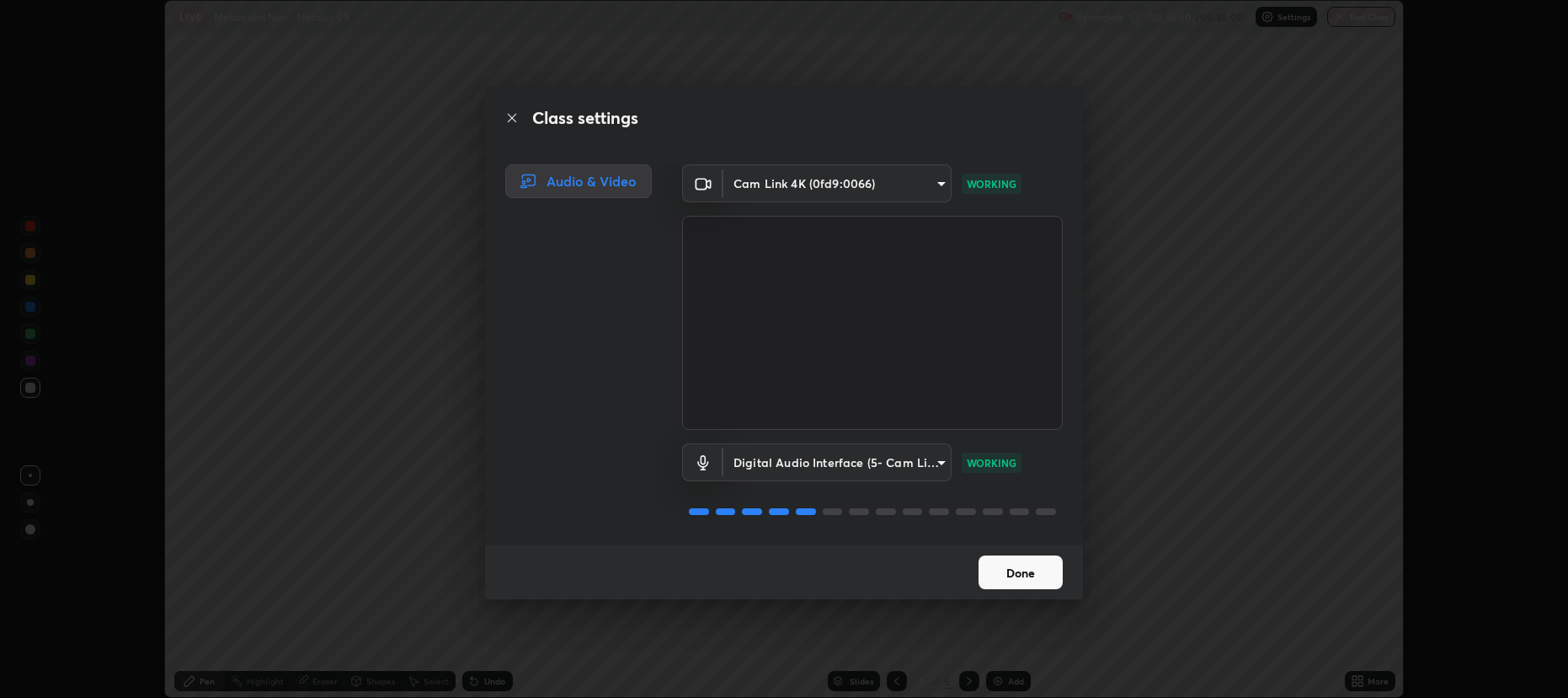
click at [1030, 565] on button "Done" at bounding box center [1020, 572] width 84 height 34
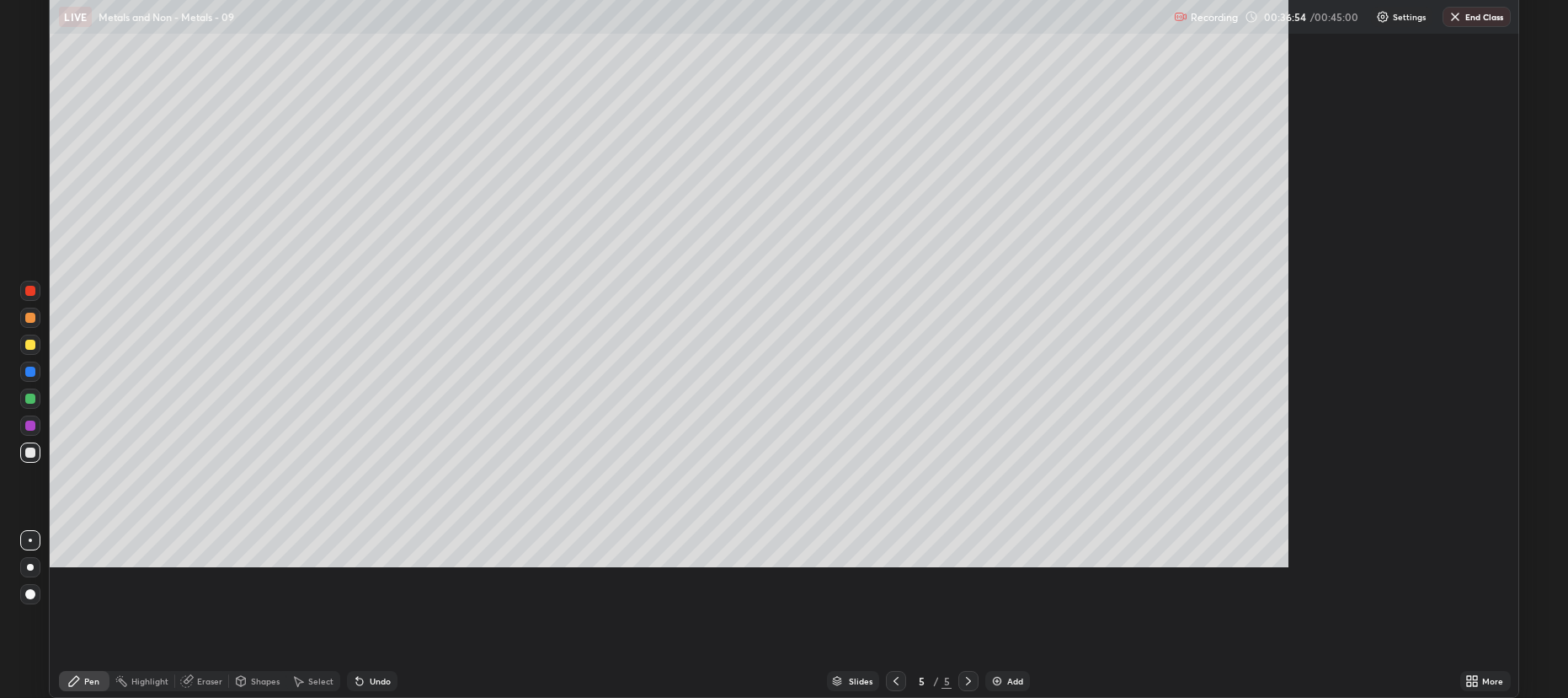
scroll to position [826, 1567]
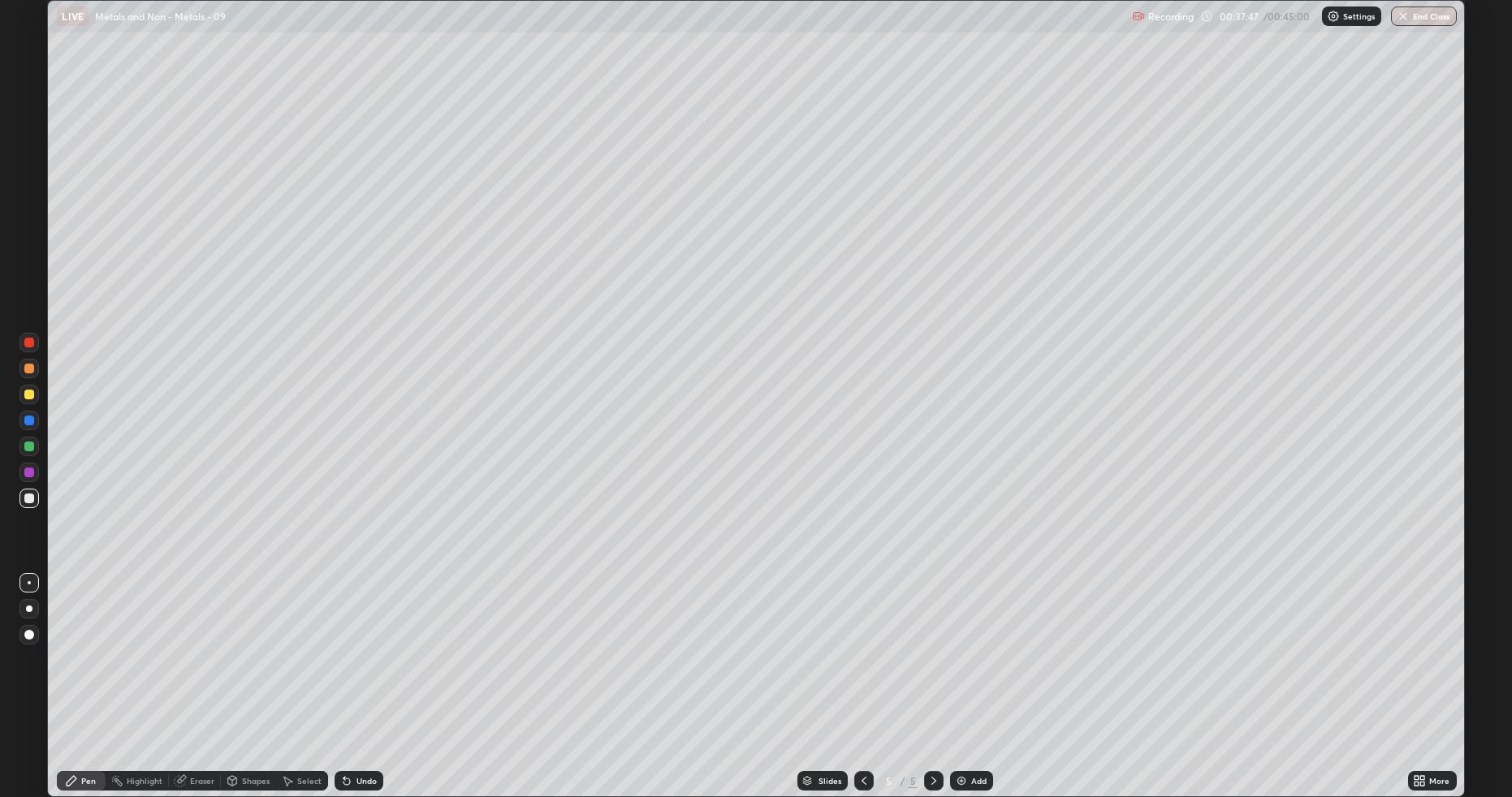
click at [356, 672] on div "Undo" at bounding box center [366, 781] width 20 height 8
click at [363, 672] on div "Undo" at bounding box center [366, 781] width 20 height 8
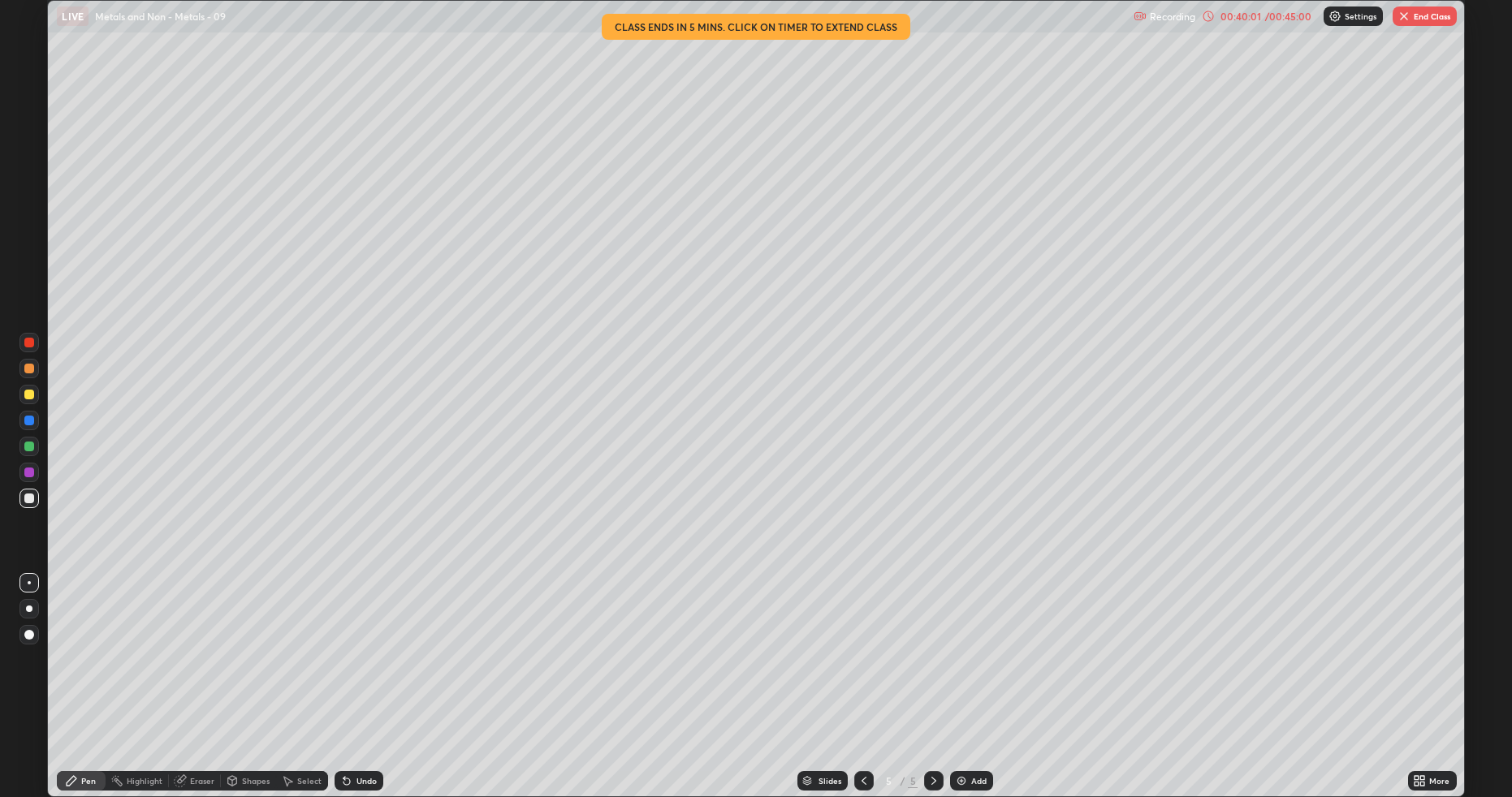
click at [861, 672] on icon at bounding box center [864, 781] width 13 height 13
click at [869, 672] on div at bounding box center [864, 780] width 19 height 19
click at [927, 672] on icon at bounding box center [934, 781] width 13 height 13
click at [935, 672] on icon at bounding box center [934, 781] width 13 height 13
click at [864, 672] on icon at bounding box center [864, 781] width 5 height 8
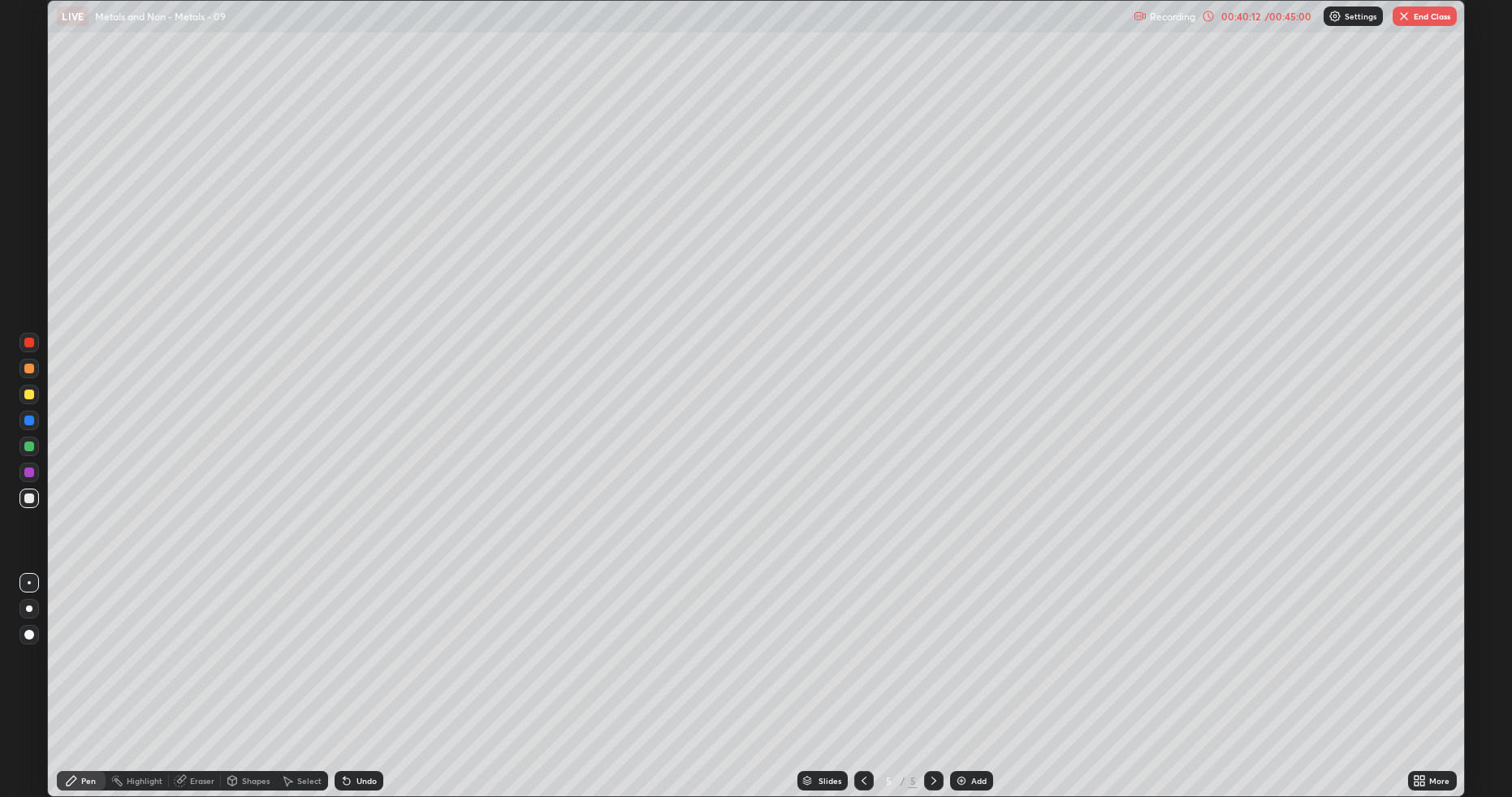
click at [862, 672] on icon at bounding box center [864, 781] width 13 height 13
click at [976, 672] on div "Add" at bounding box center [971, 780] width 43 height 19
click at [233, 672] on icon at bounding box center [233, 783] width 0 height 6
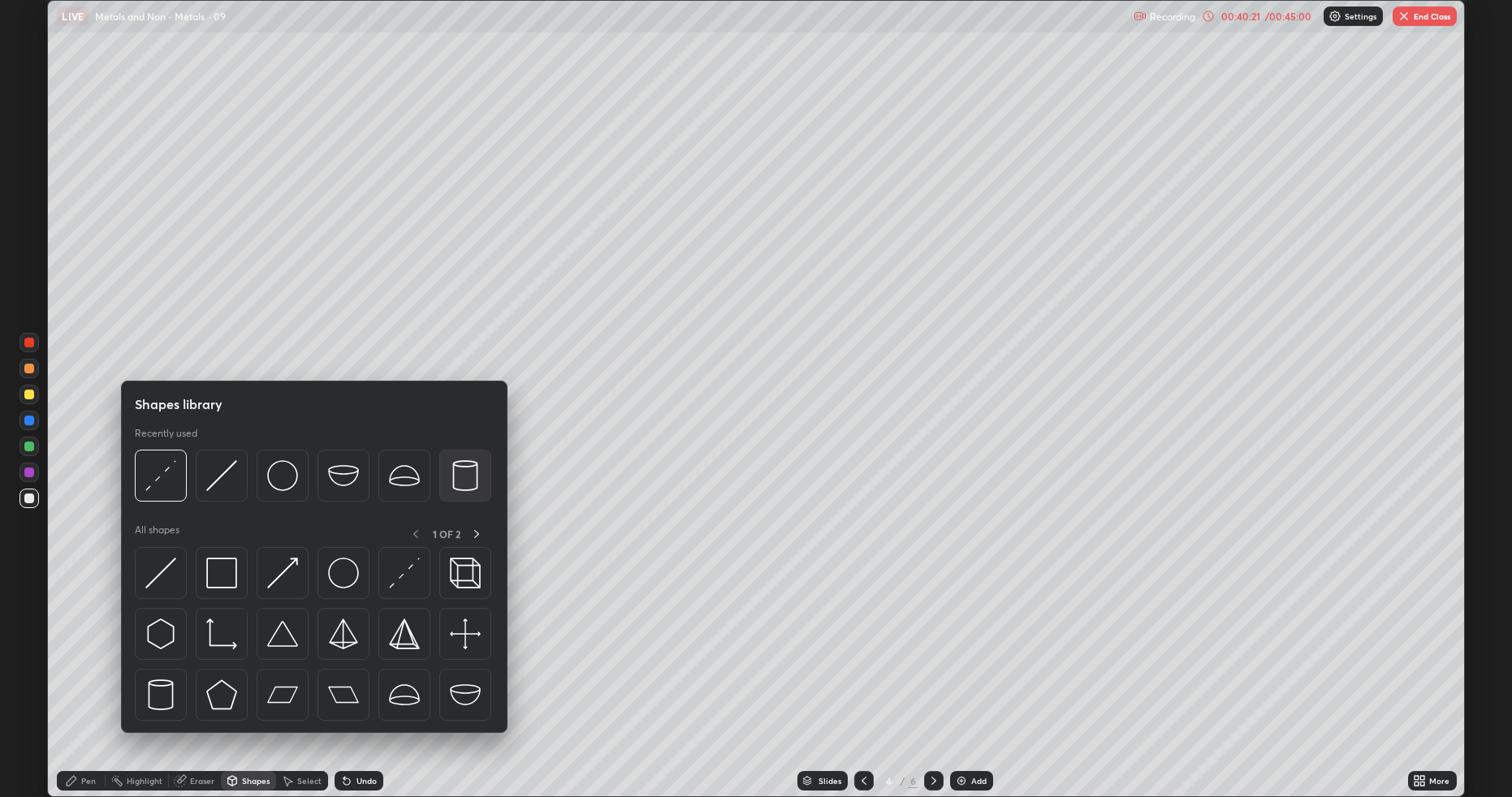
click at [464, 471] on img at bounding box center [465, 475] width 31 height 31
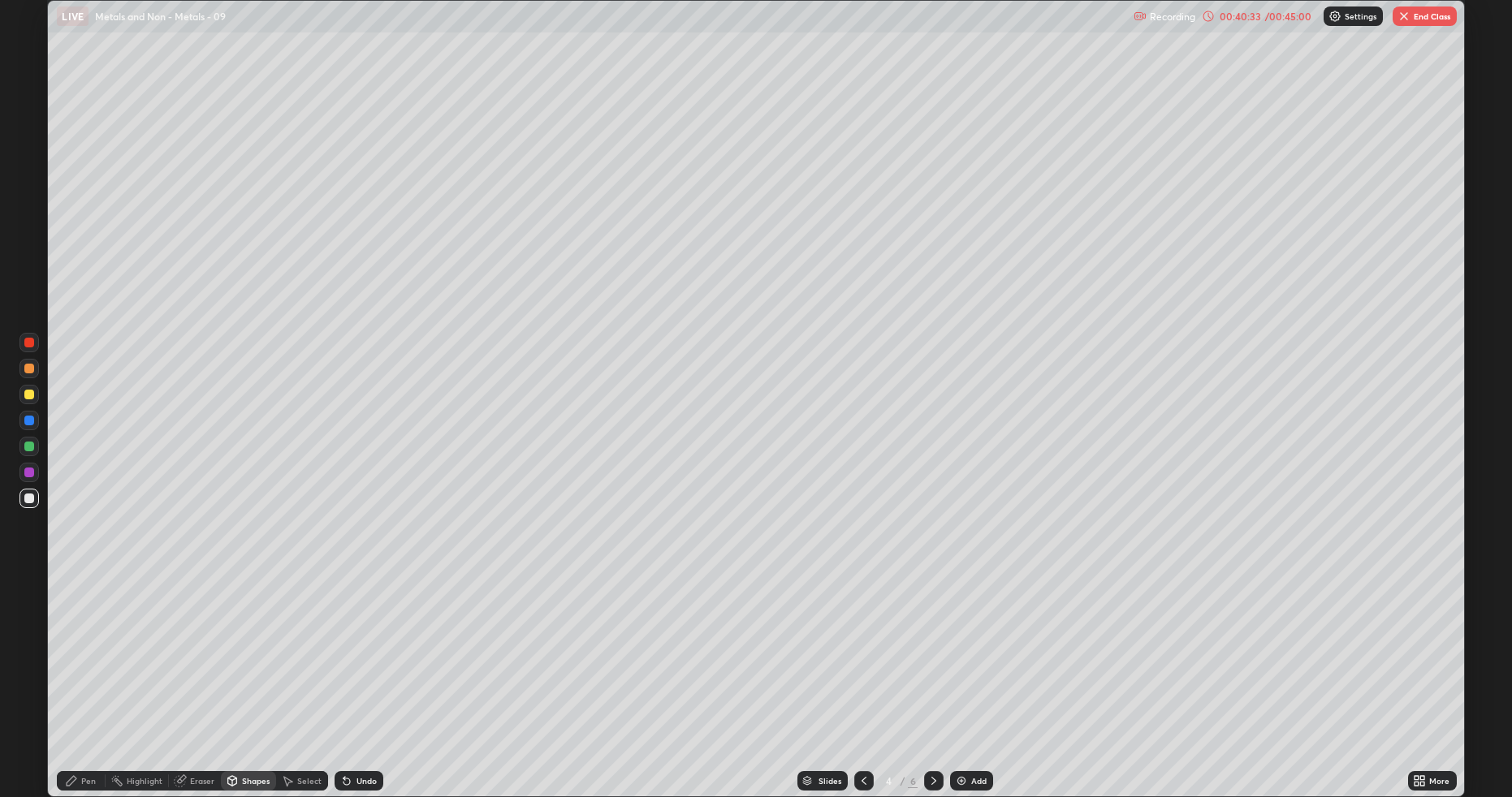
click at [88, 672] on div "Pen" at bounding box center [81, 780] width 49 height 19
click at [242, 672] on div "Shapes" at bounding box center [255, 781] width 28 height 8
click at [89, 672] on div "Pen" at bounding box center [88, 781] width 14 height 8
click at [29, 390] on div at bounding box center [29, 395] width 10 height 10
click at [28, 501] on div at bounding box center [29, 498] width 10 height 10
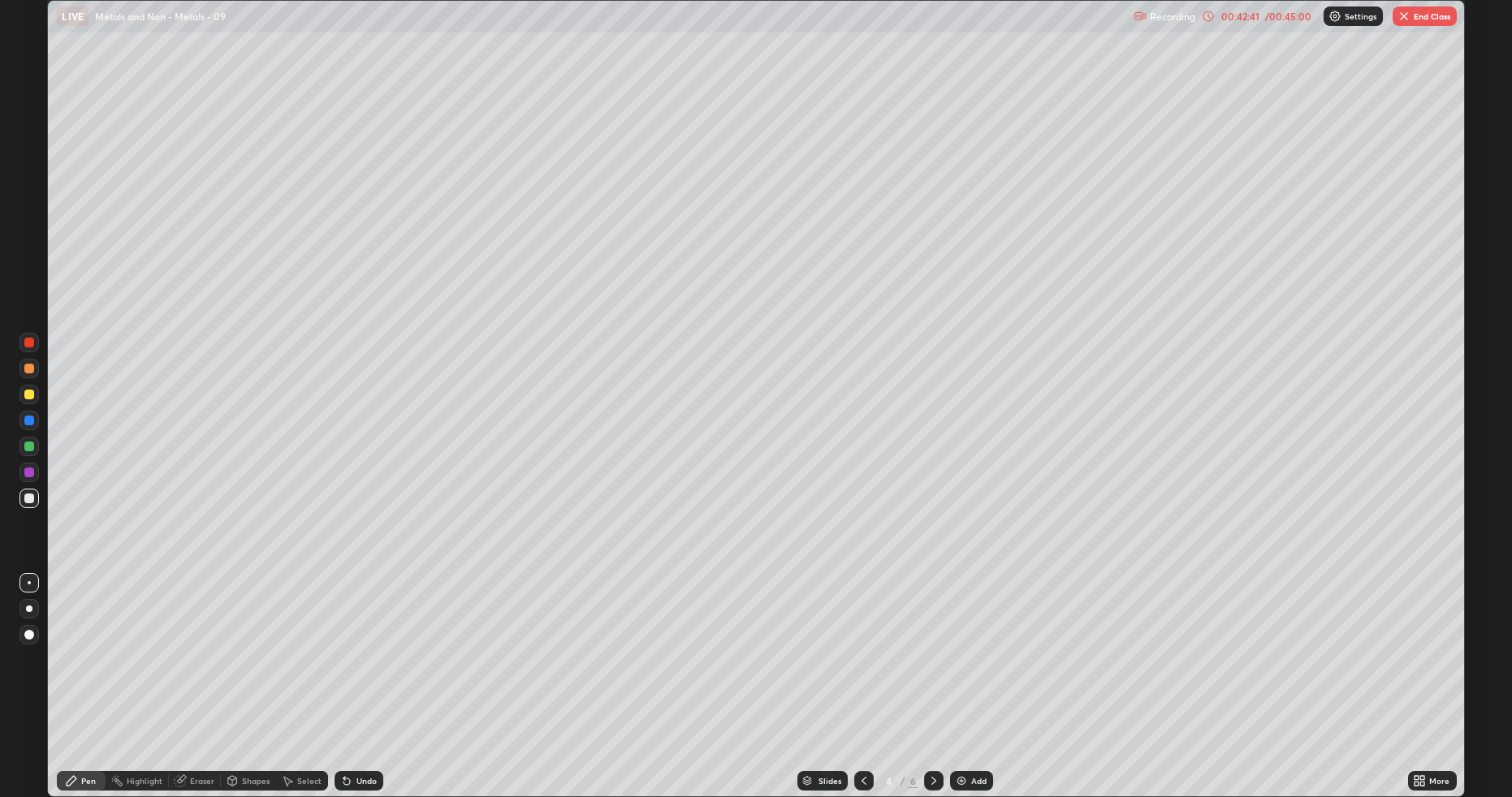
click at [22, 394] on div at bounding box center [28, 394] width 19 height 19
click at [934, 672] on icon at bounding box center [934, 781] width 13 height 13
click at [937, 672] on div at bounding box center [933, 780] width 19 height 19
click at [933, 672] on icon at bounding box center [934, 781] width 13 height 13
click at [962, 672] on img at bounding box center [961, 781] width 13 height 13
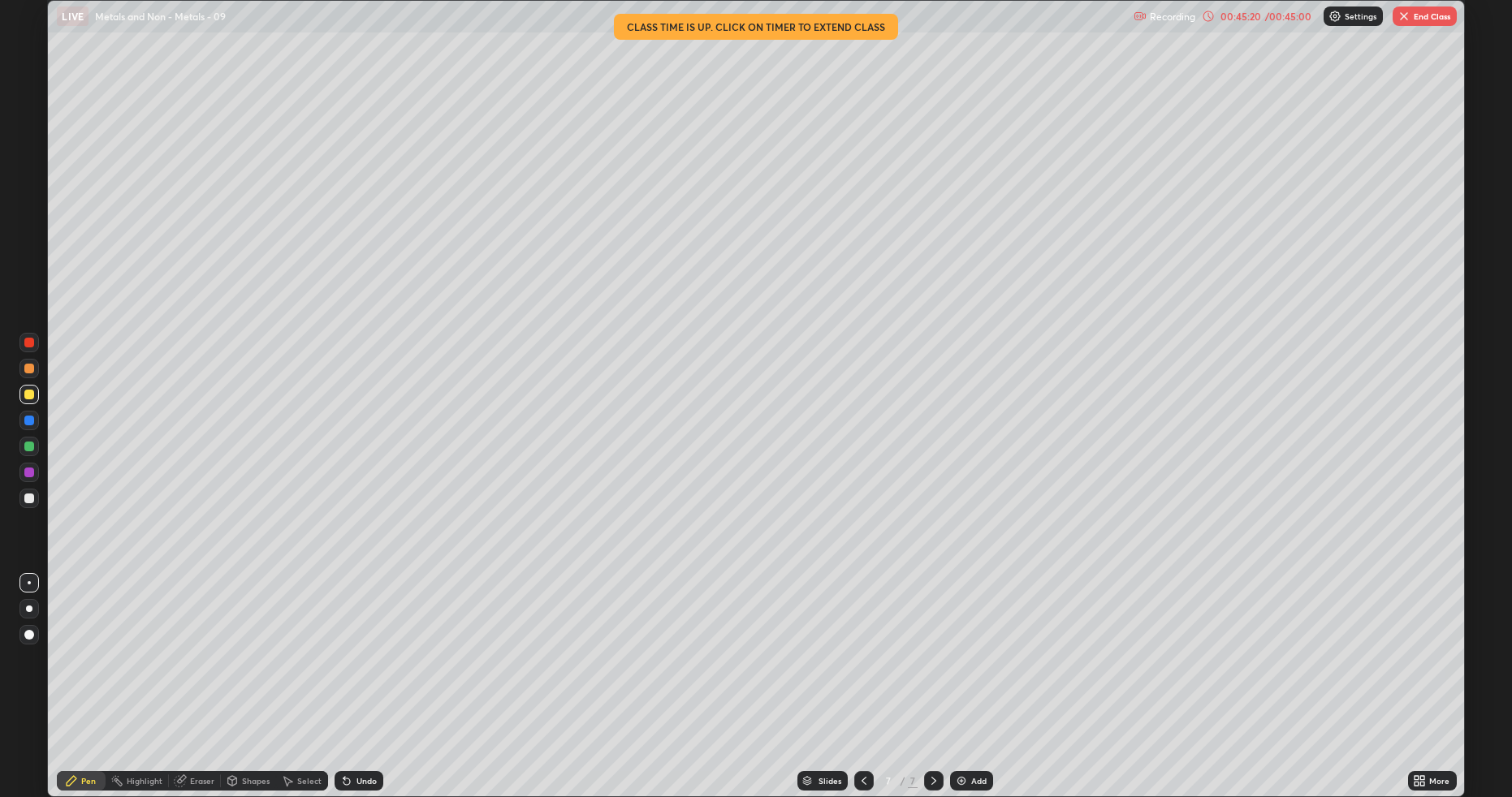
click at [378, 672] on div "Undo" at bounding box center [359, 780] width 49 height 19
click at [1290, 18] on div "/ 00:45:00" at bounding box center [1289, 17] width 50 height 10
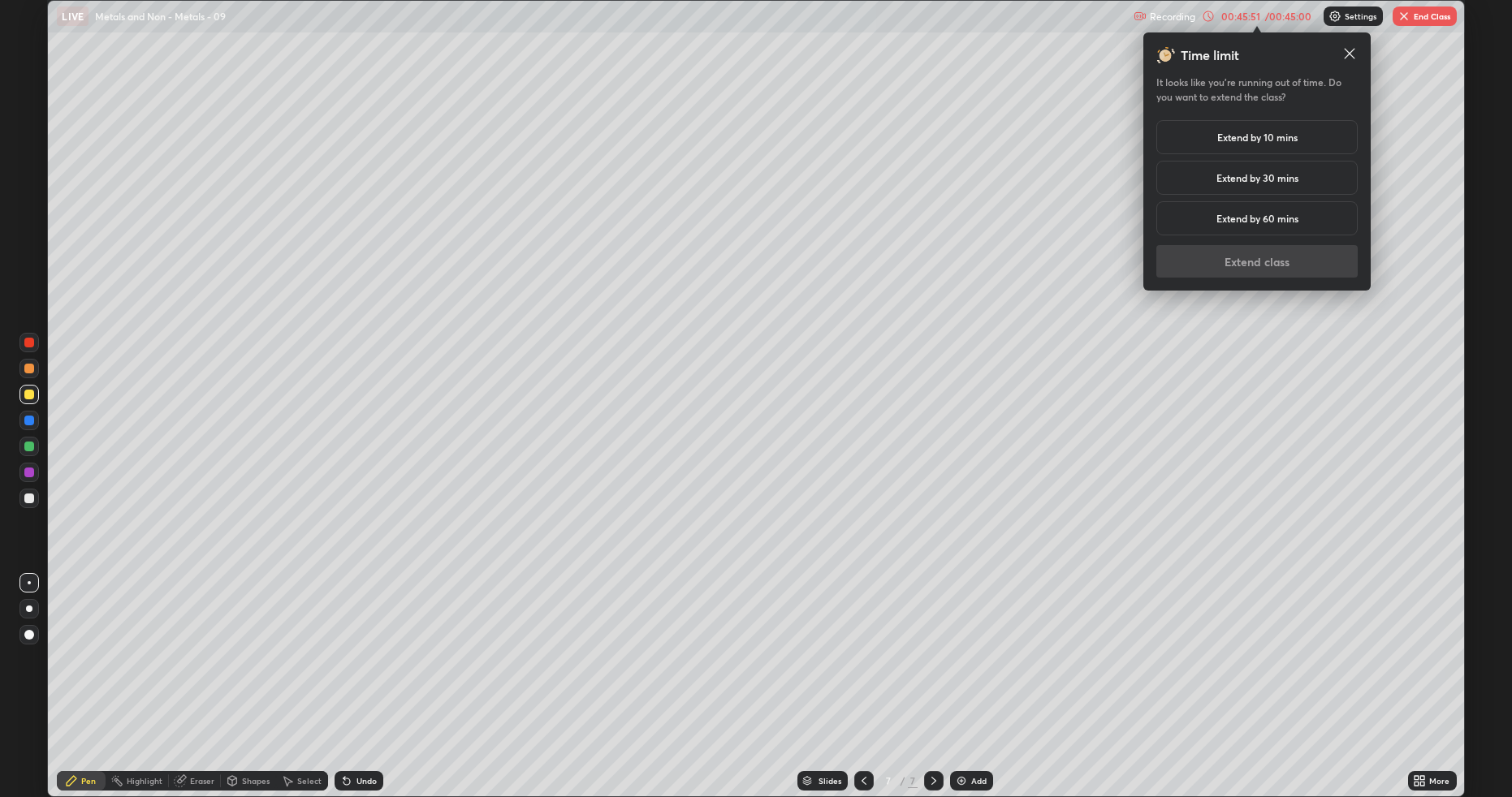
click at [1274, 137] on h5 "Extend by 10 mins" at bounding box center [1258, 136] width 80 height 14
click at [1257, 260] on button "Extend class" at bounding box center [1257, 261] width 202 height 33
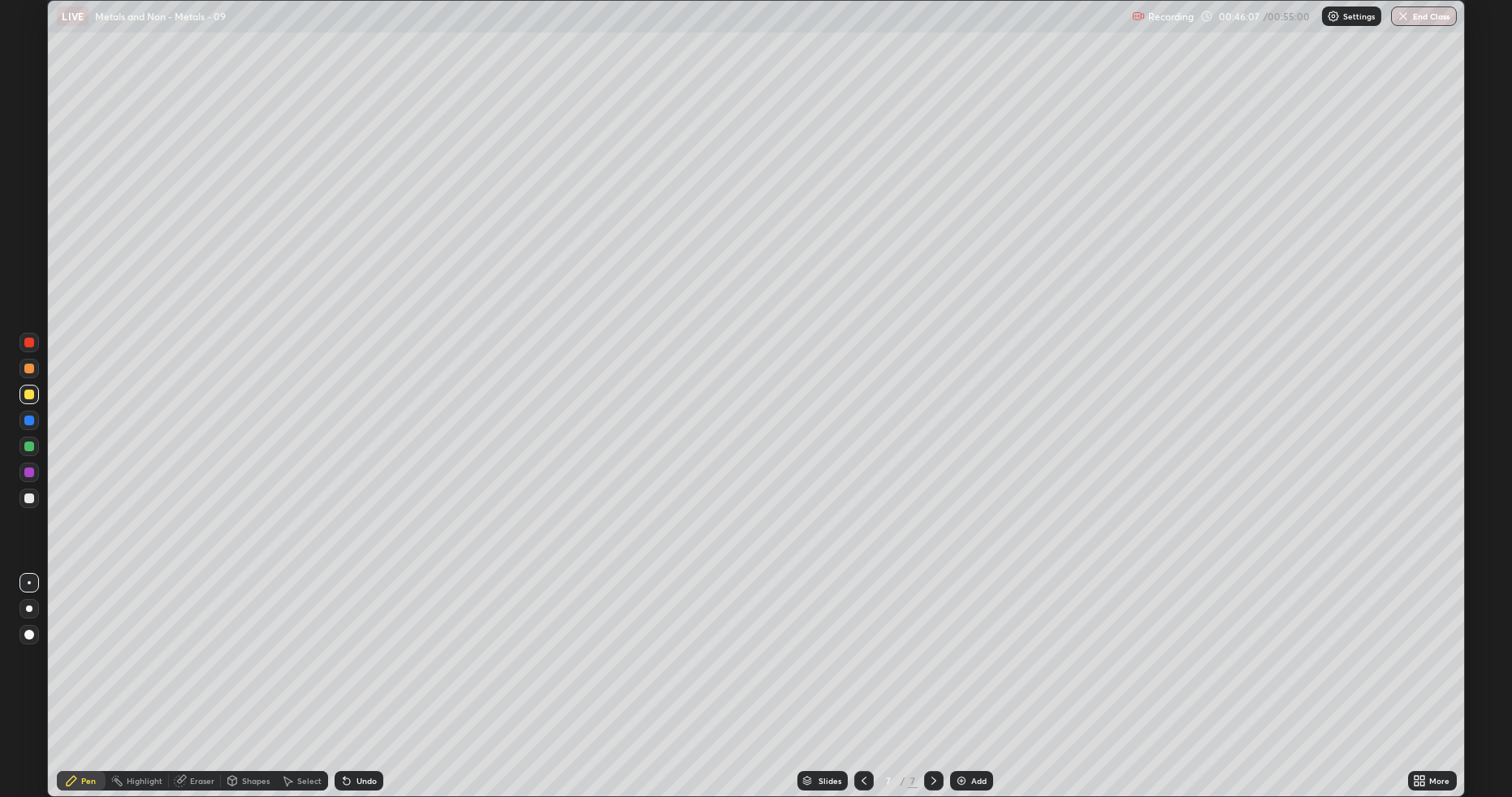
click at [1432, 22] on button "End Class" at bounding box center [1423, 16] width 66 height 19
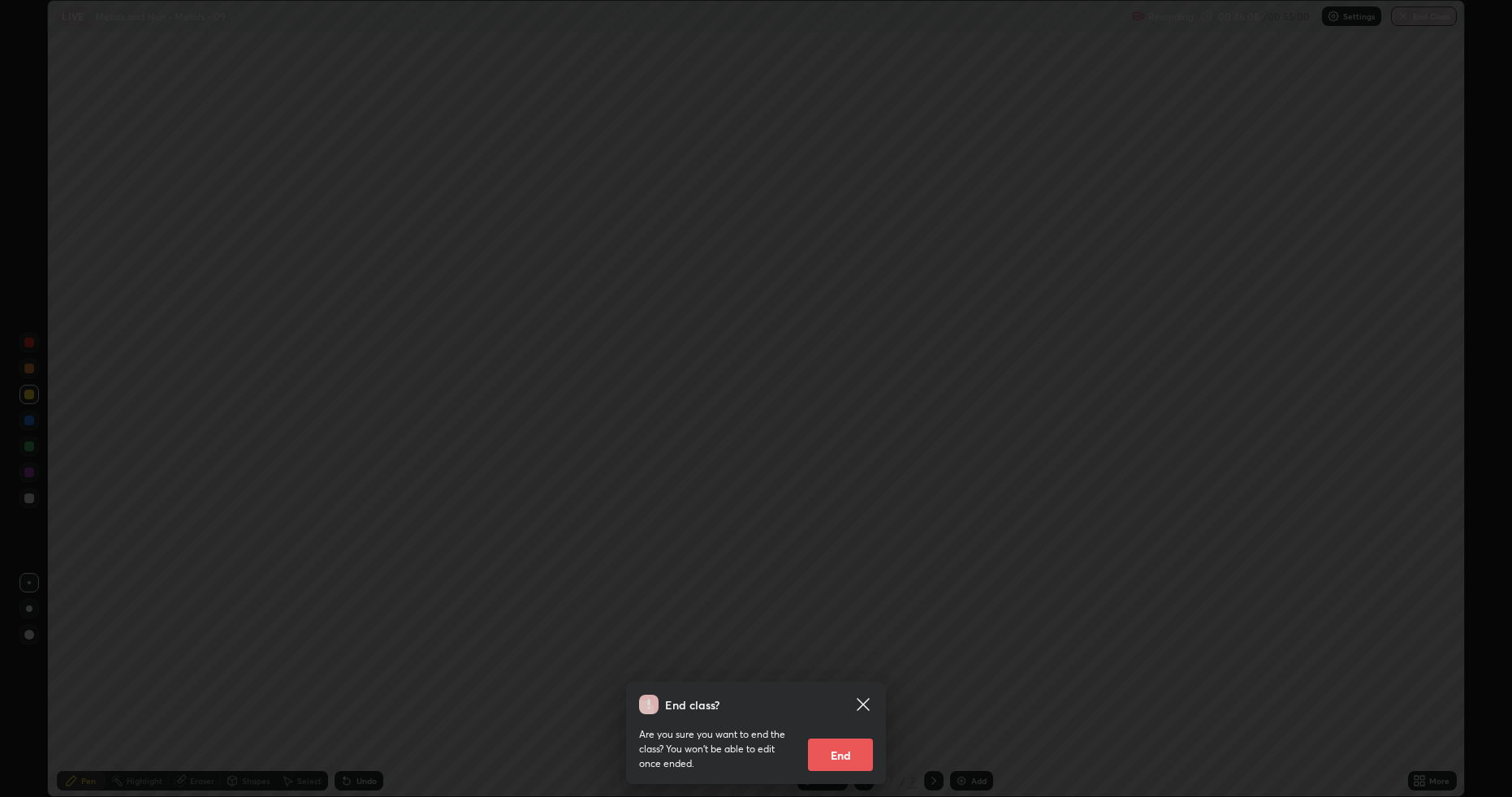
click at [835, 672] on button "End" at bounding box center [841, 754] width 65 height 33
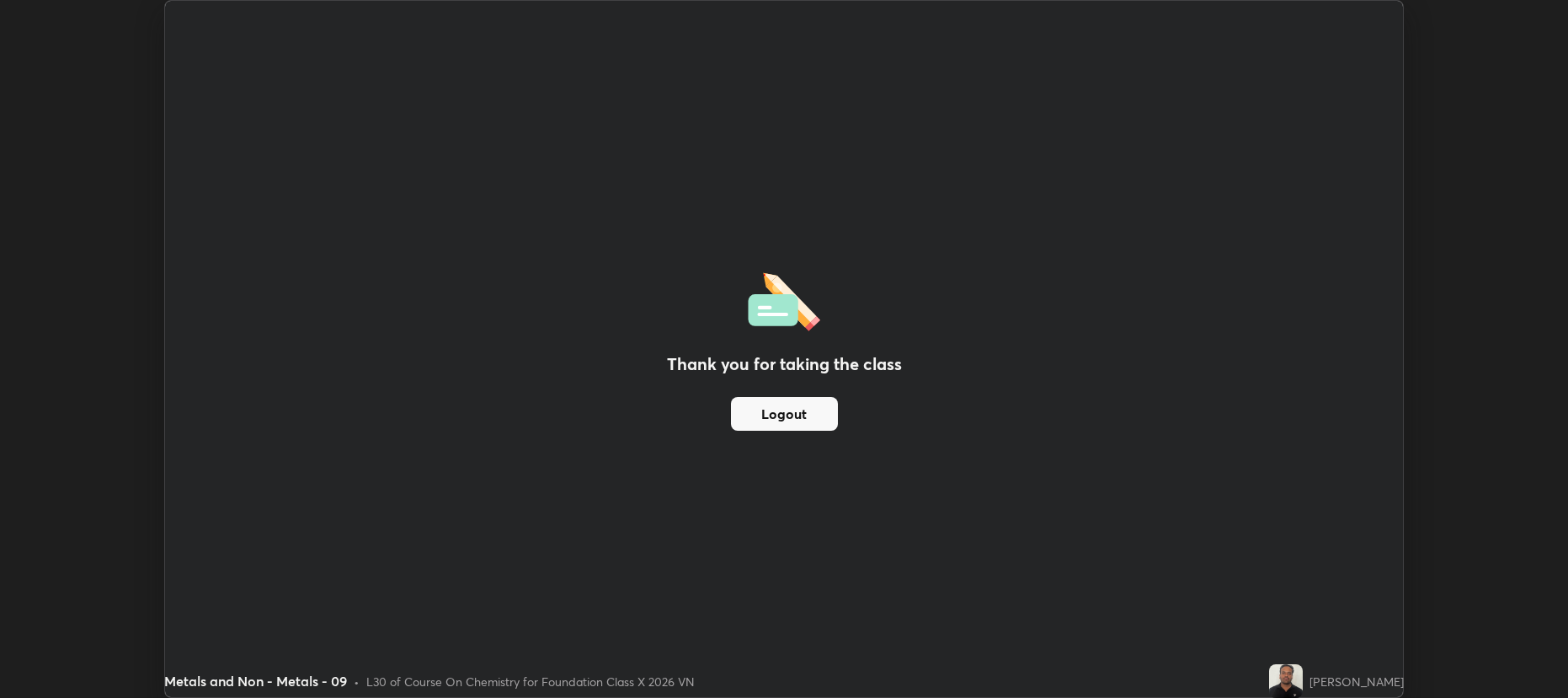
scroll to position [83549, 82639]
